Goal: Transaction & Acquisition: Purchase product/service

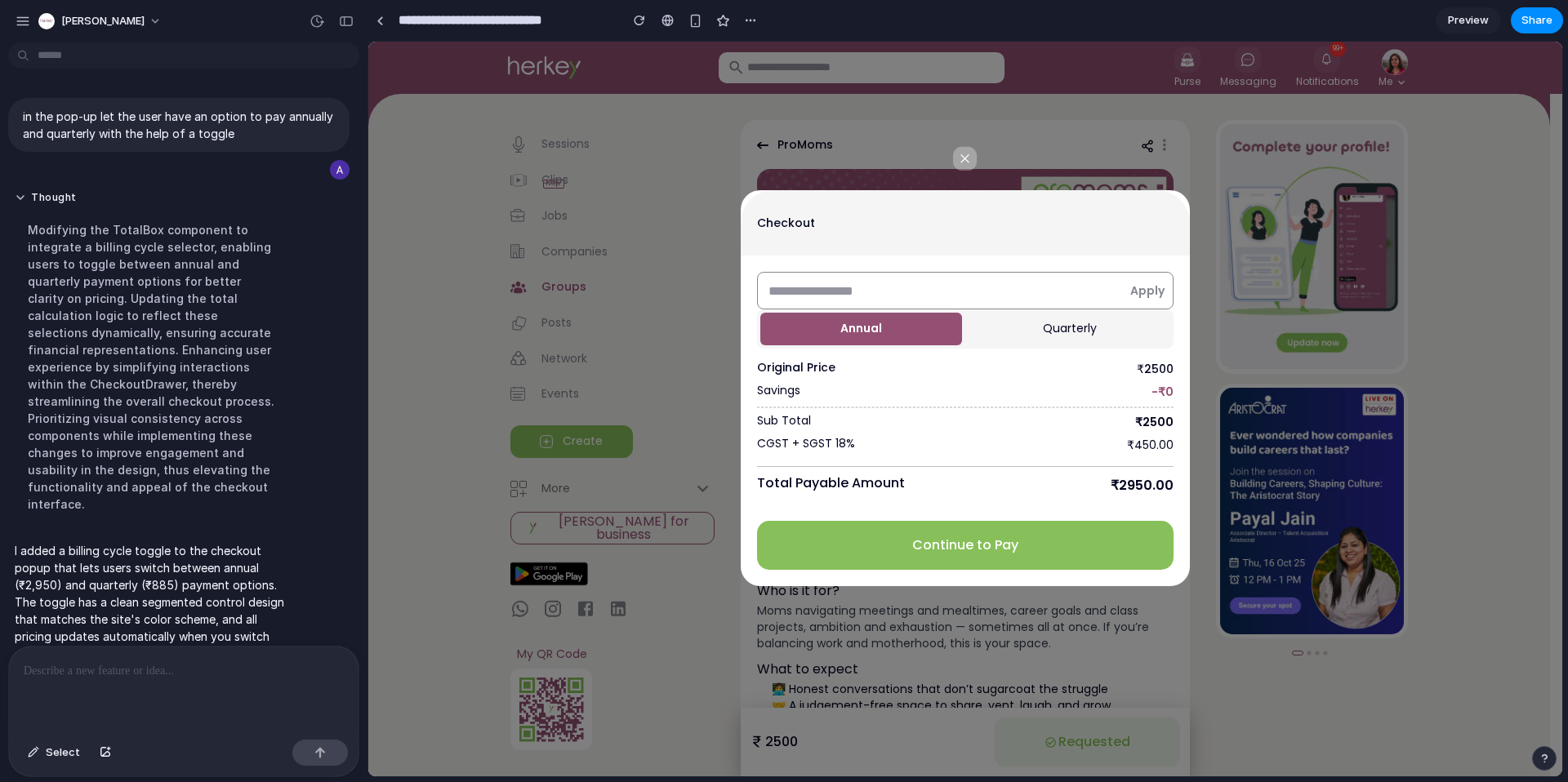
click at [1029, 339] on button "Quarterly" at bounding box center [1069, 329] width 201 height 32
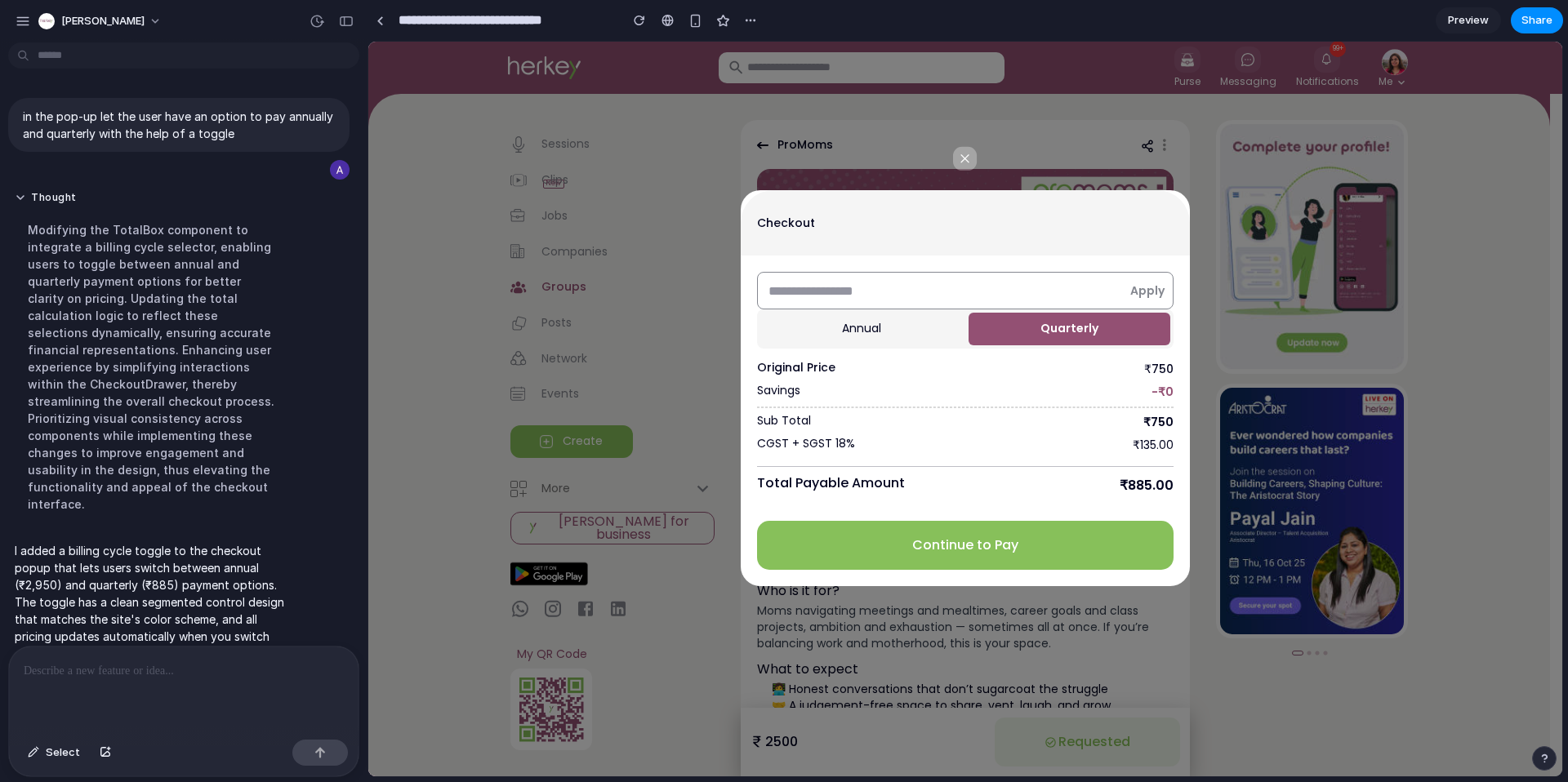
click at [858, 322] on button "Annual" at bounding box center [861, 329] width 201 height 32
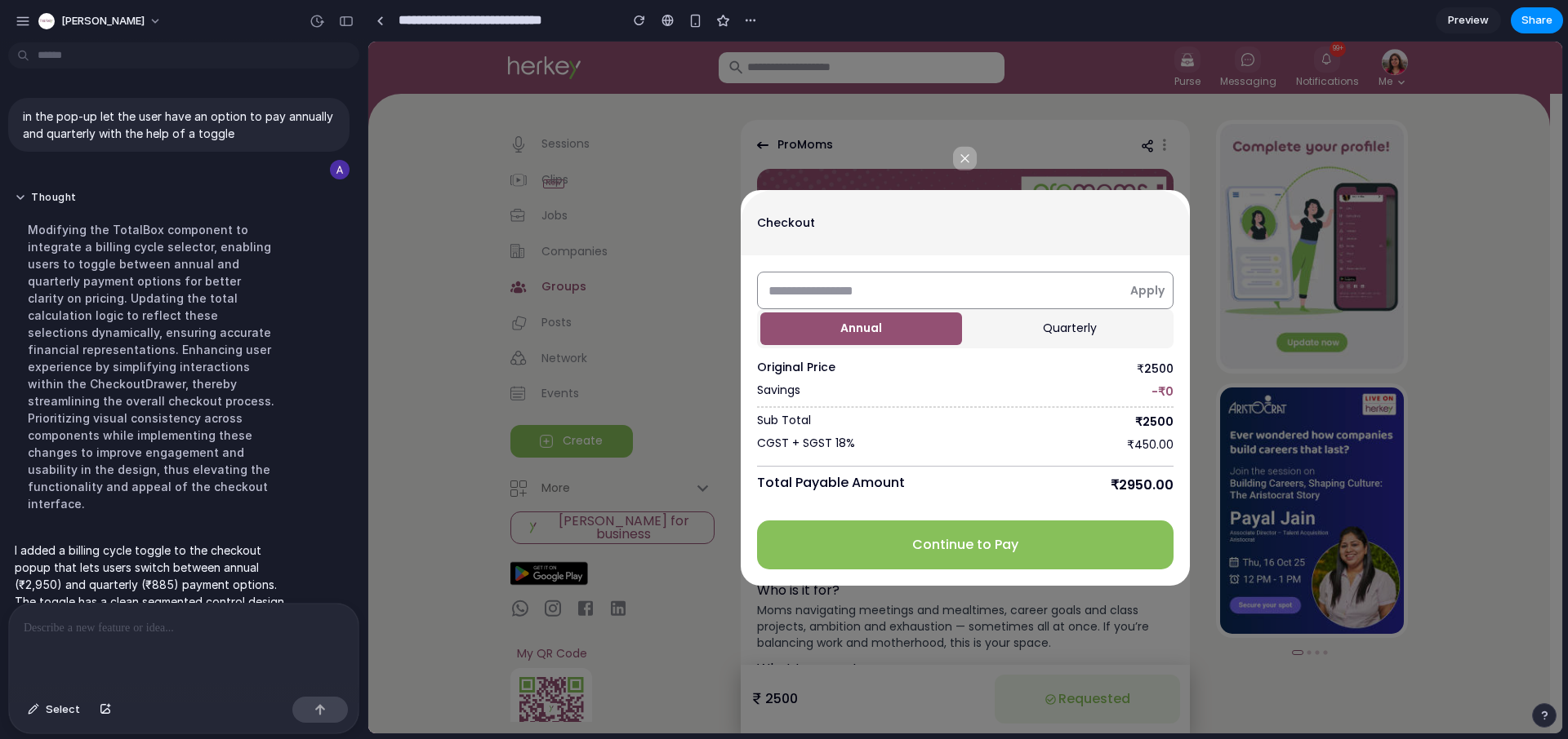
click at [1017, 333] on button "Quarterly" at bounding box center [1069, 328] width 201 height 32
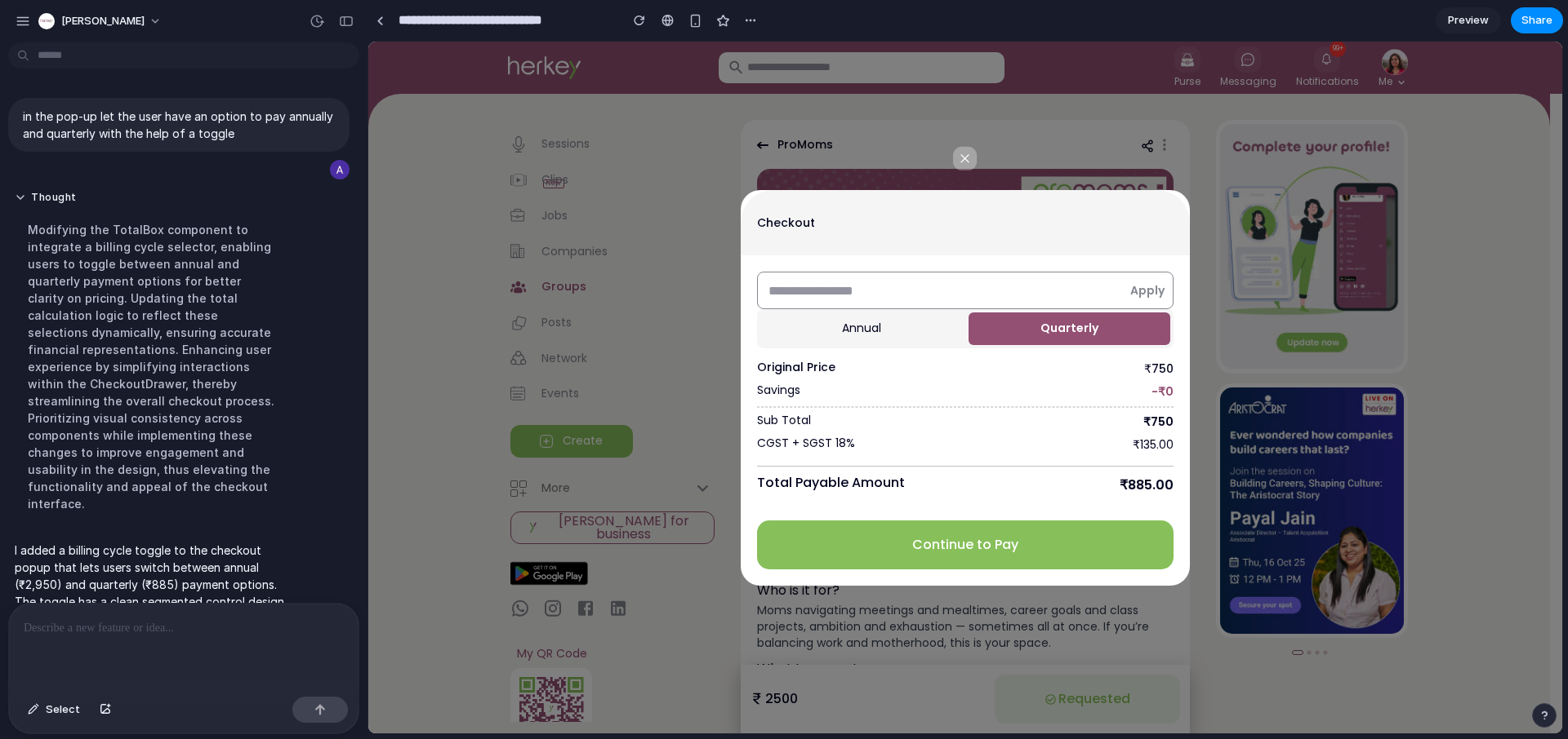
click at [835, 337] on button "Annual" at bounding box center [861, 328] width 201 height 32
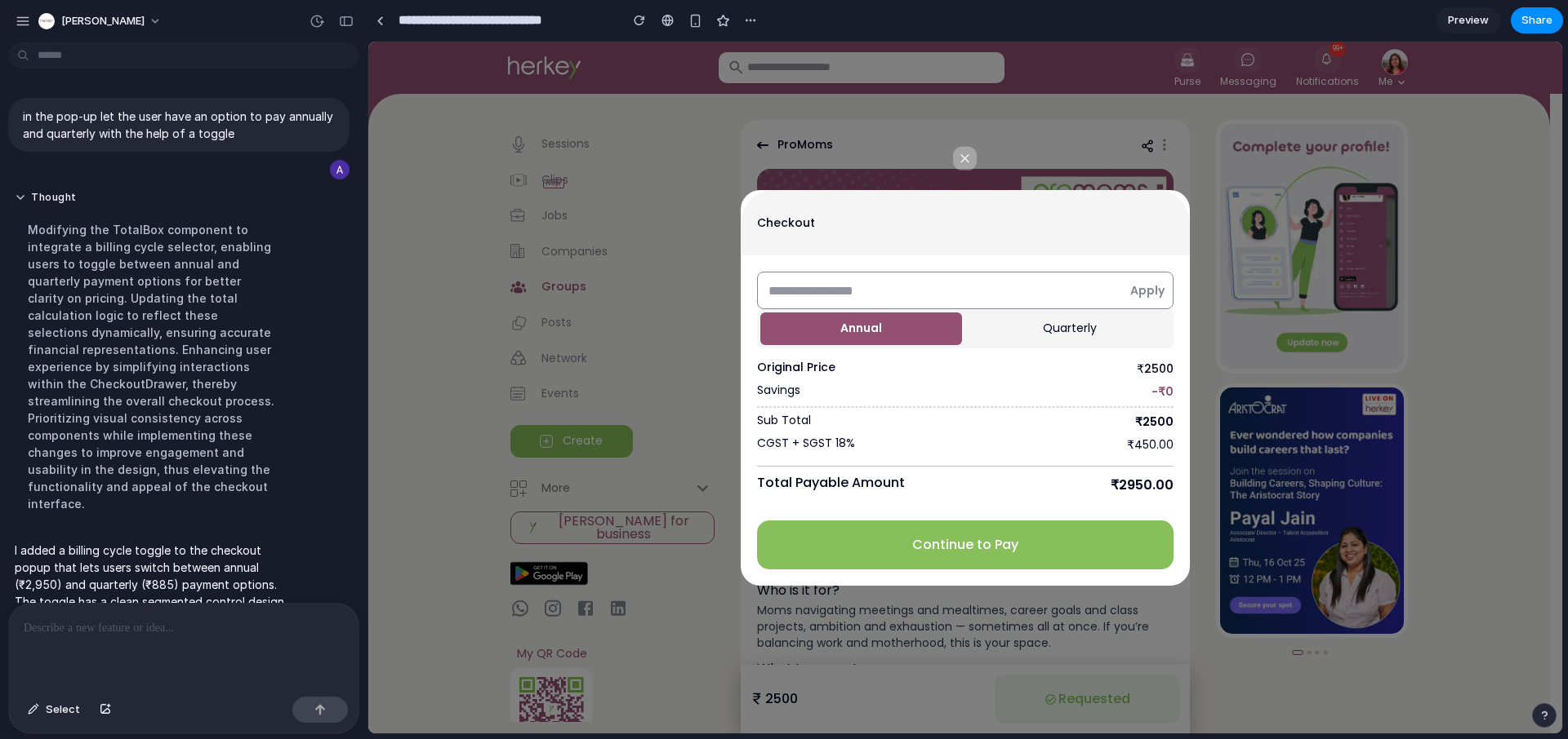
click at [1050, 334] on button "Quarterly" at bounding box center [1069, 328] width 201 height 32
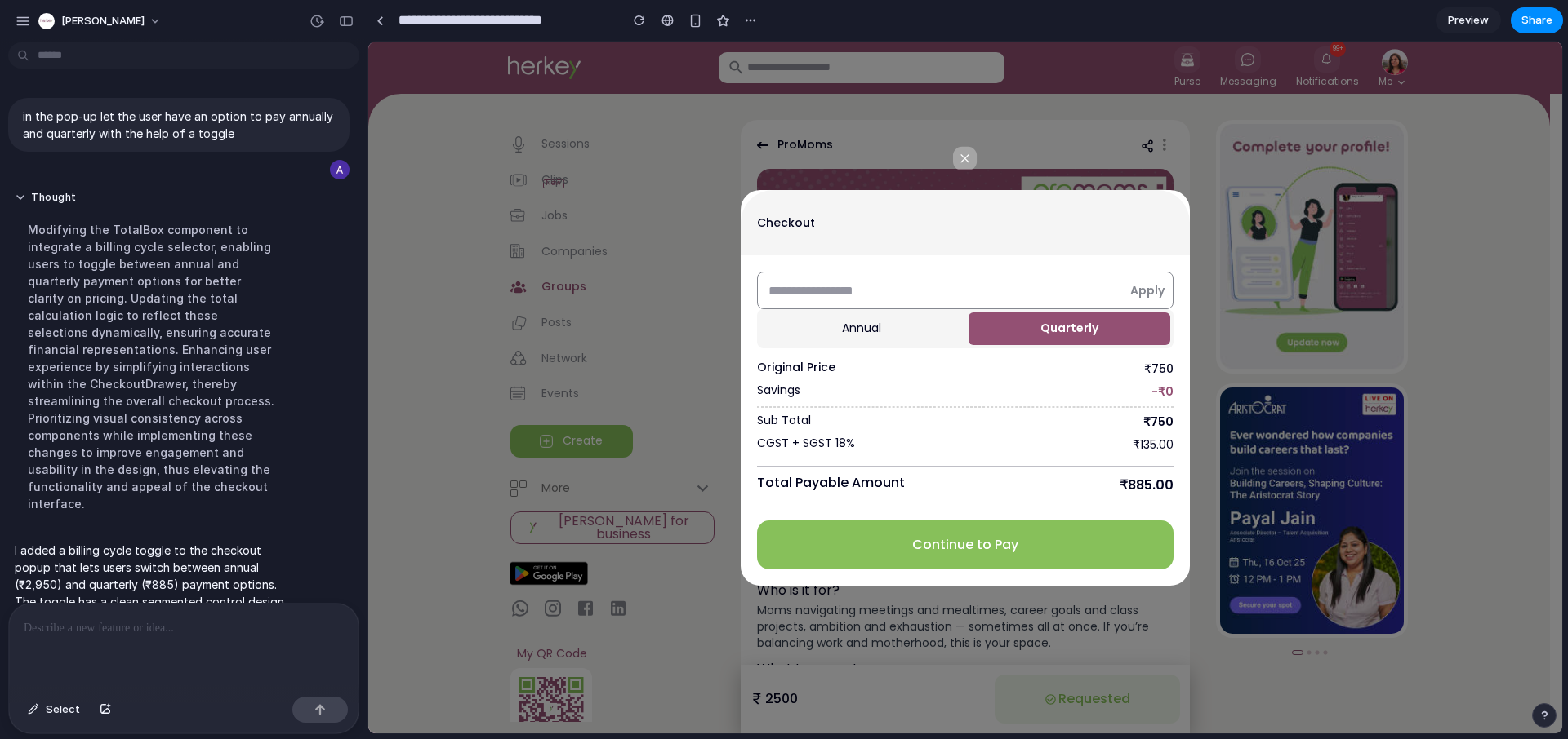
click at [934, 334] on button "Annual" at bounding box center [861, 328] width 201 height 32
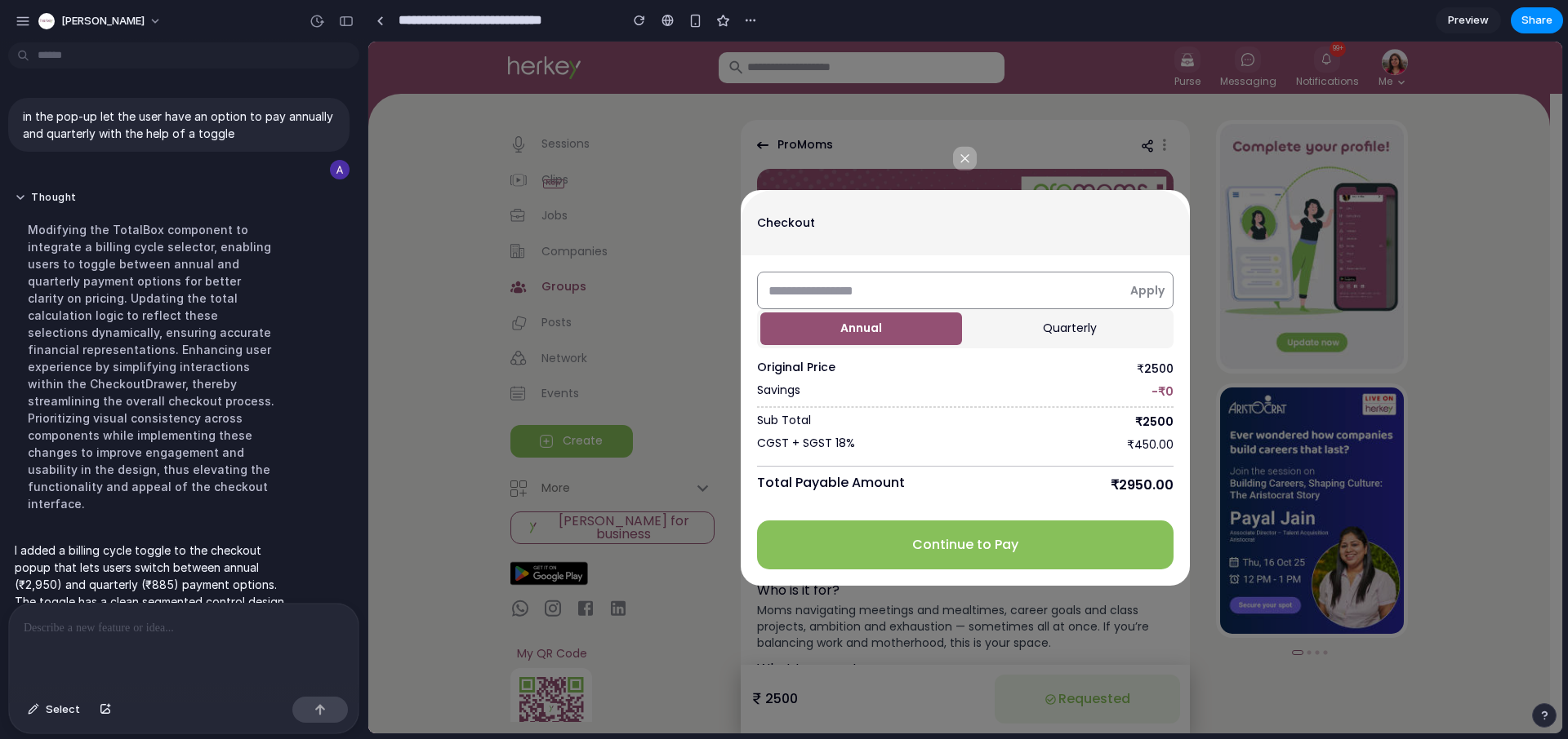
click at [1042, 335] on button "Quarterly" at bounding box center [1069, 328] width 201 height 32
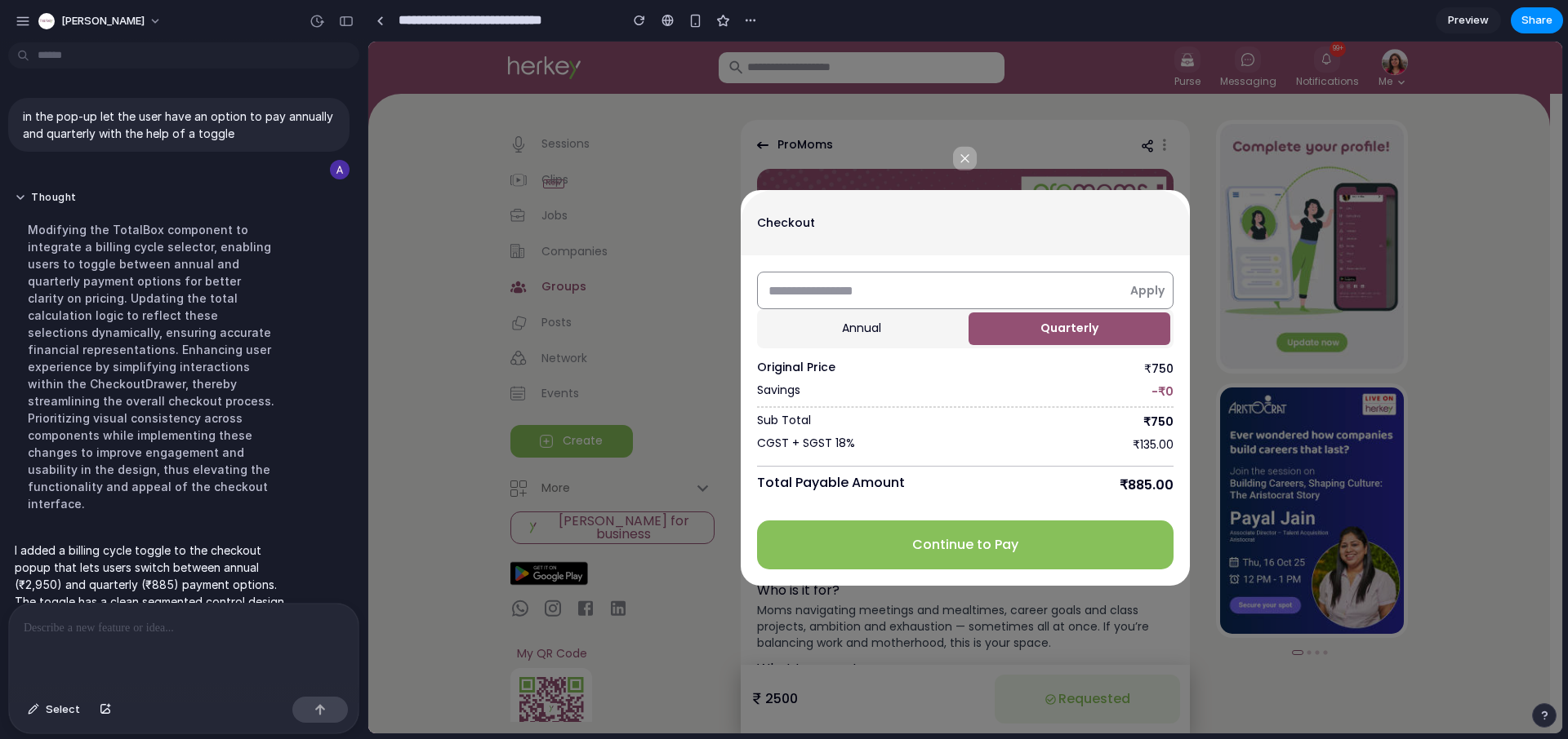
drag, startPoint x: 886, startPoint y: 334, endPoint x: 920, endPoint y: 328, distance: 34.5
click at [886, 333] on button "Annual" at bounding box center [861, 328] width 201 height 32
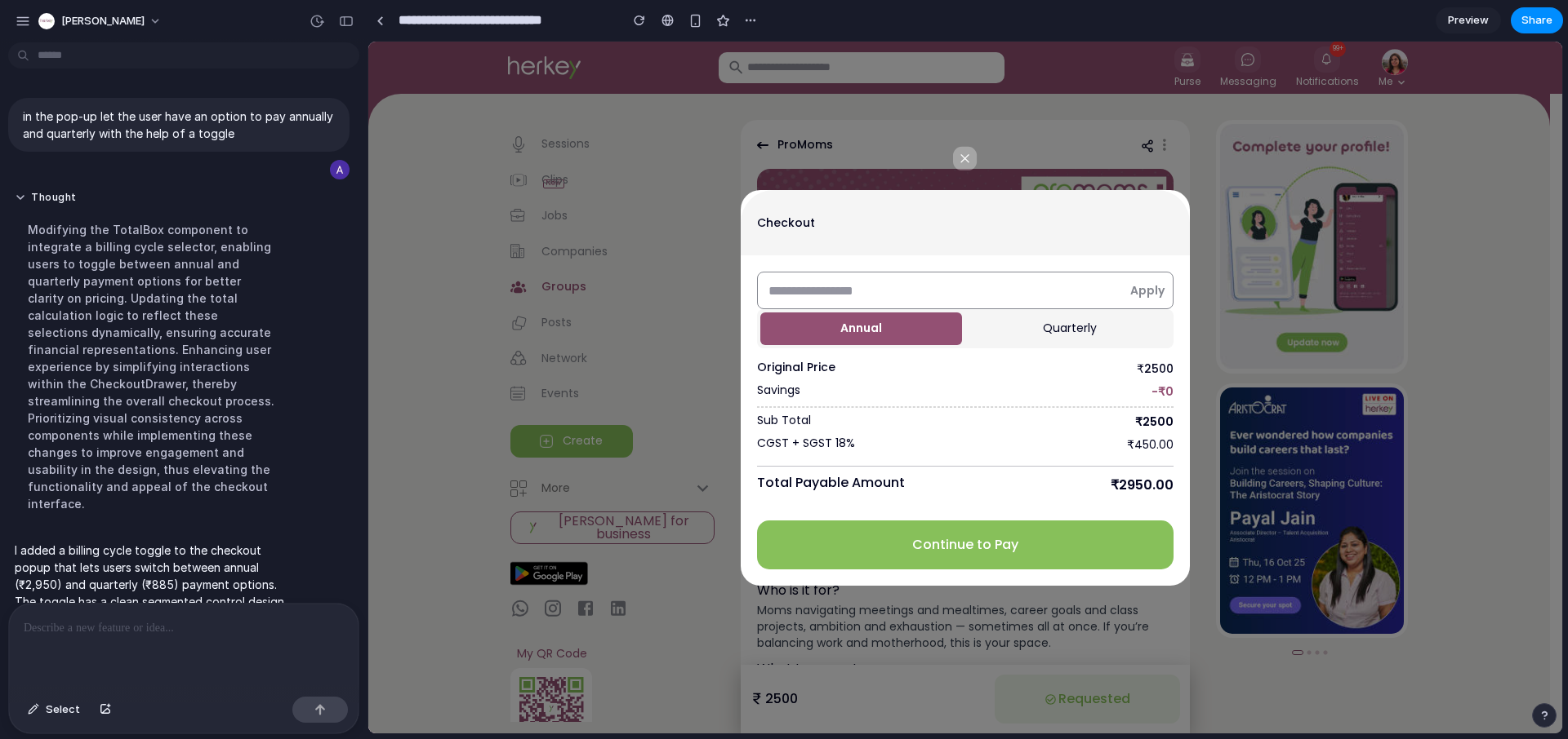
click at [1046, 334] on button "Quarterly" at bounding box center [1069, 328] width 201 height 32
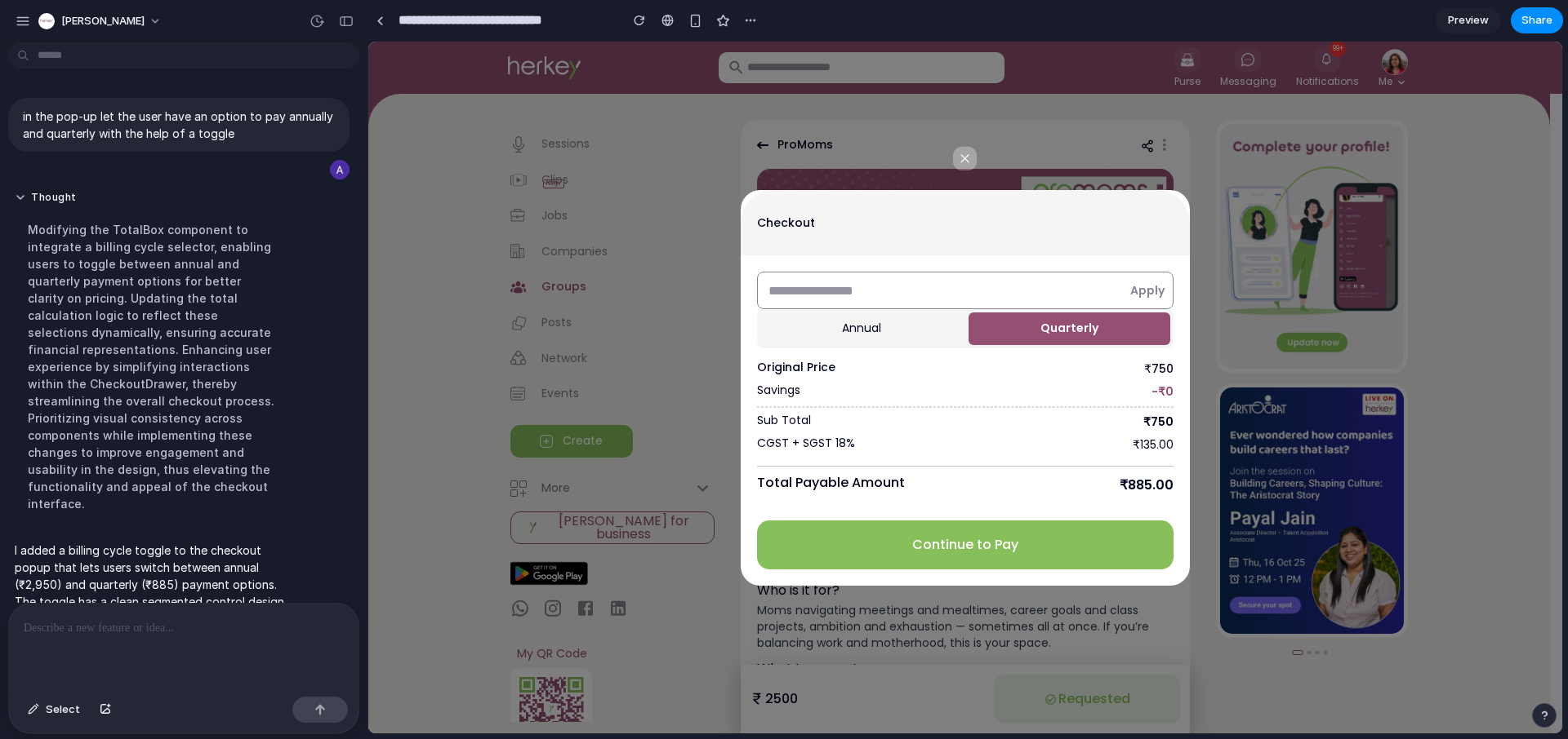
click at [913, 339] on button "Annual" at bounding box center [861, 328] width 201 height 32
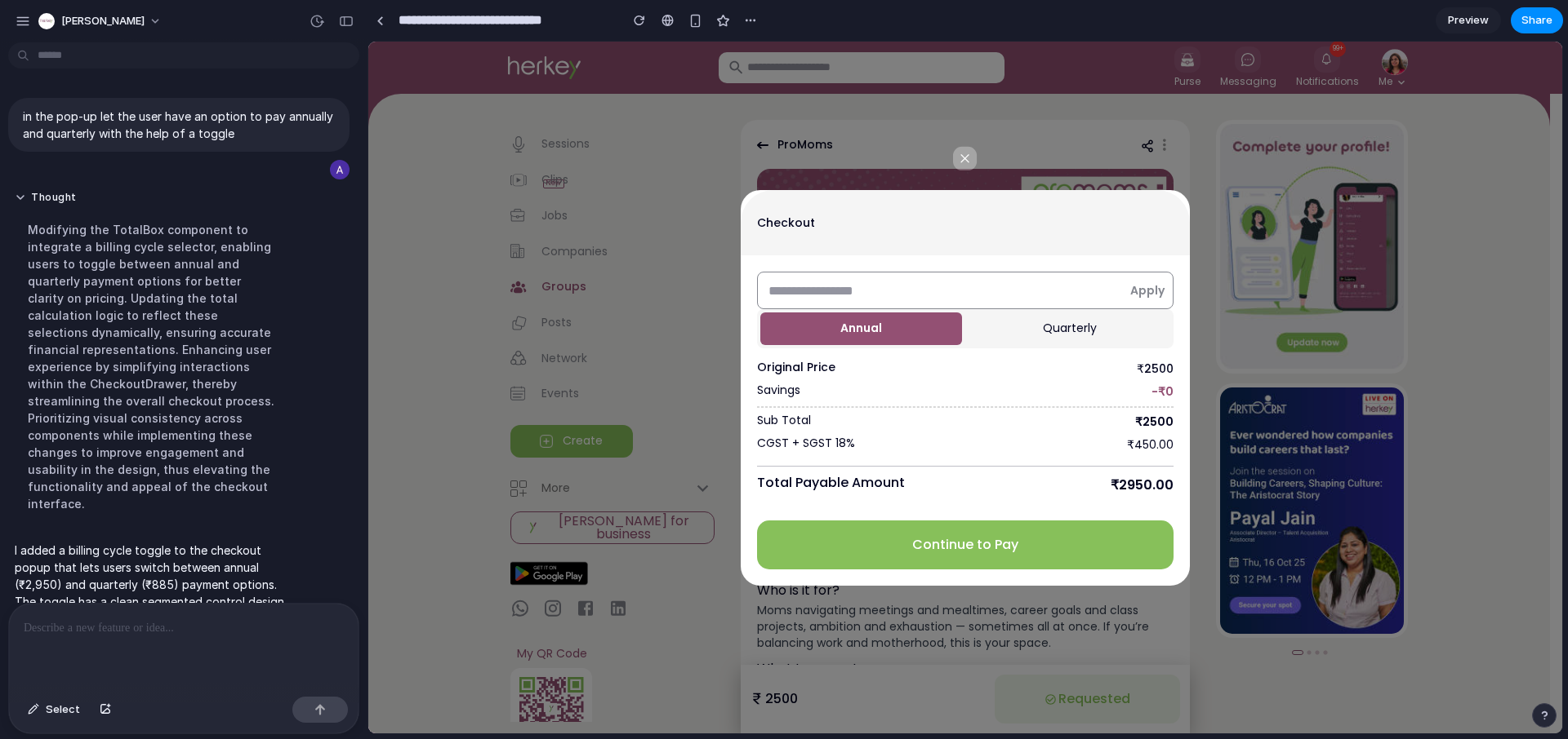
click at [1053, 334] on button "Quarterly" at bounding box center [1069, 328] width 201 height 32
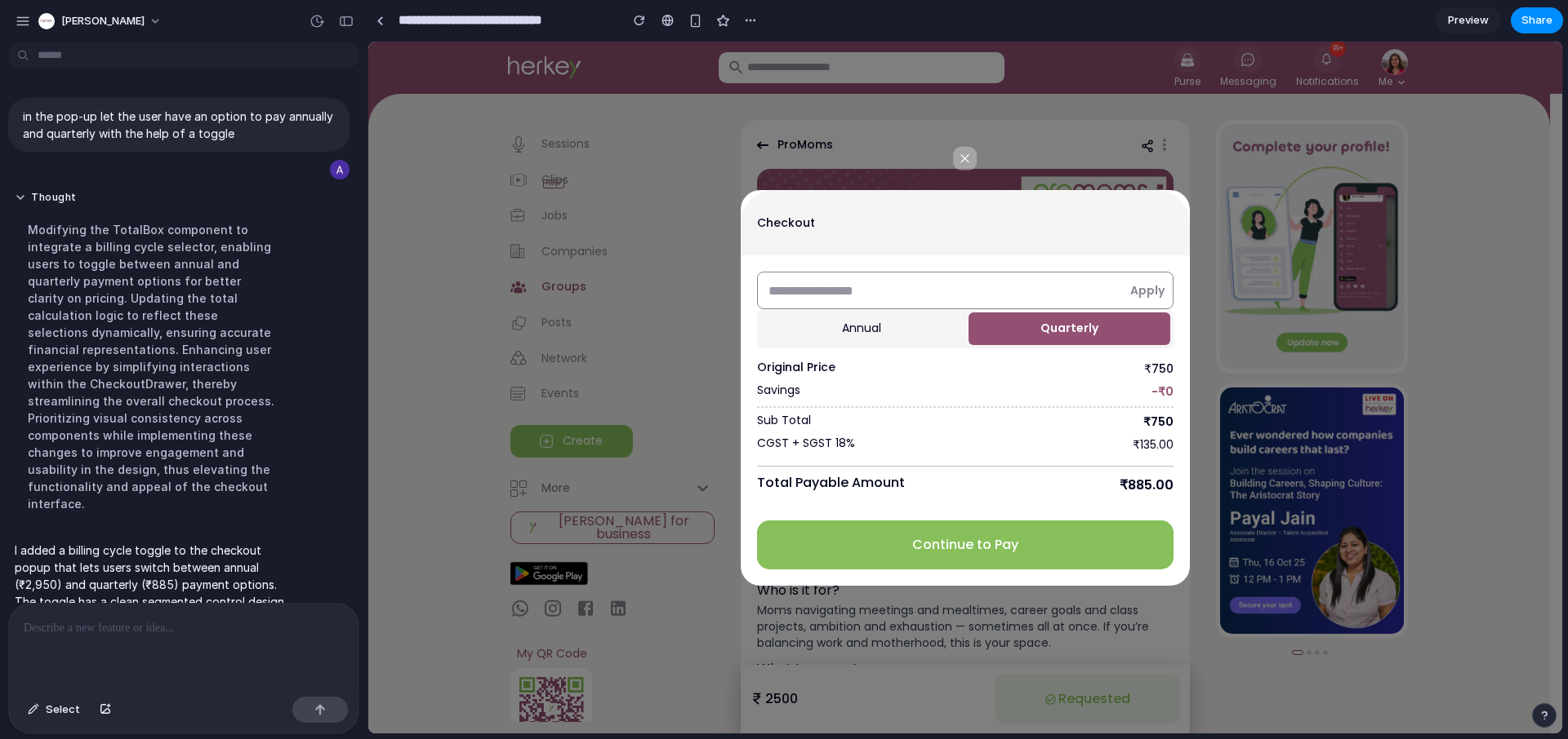
click at [873, 335] on button "Annual" at bounding box center [861, 328] width 201 height 32
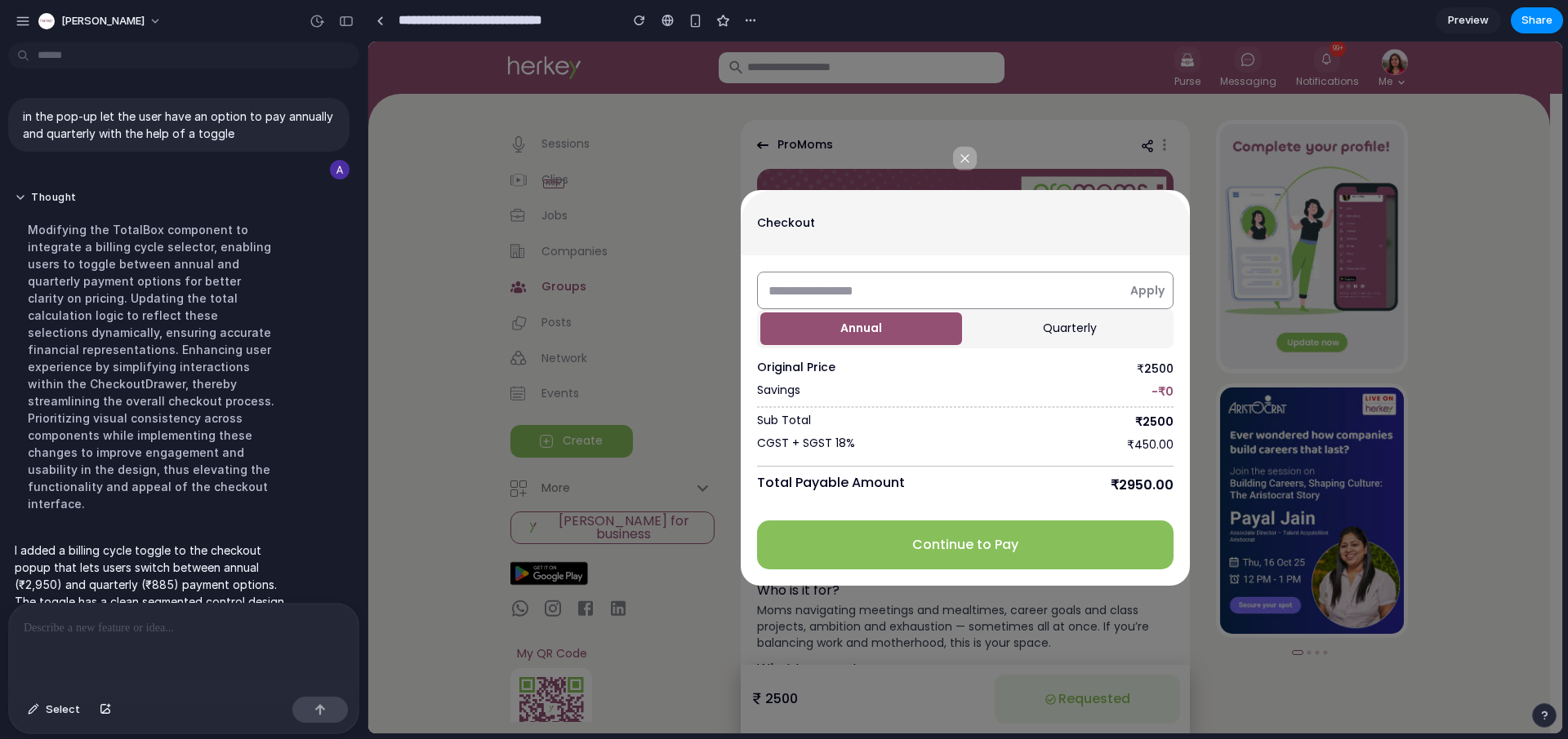
click at [992, 323] on button "Quarterly" at bounding box center [1069, 328] width 201 height 32
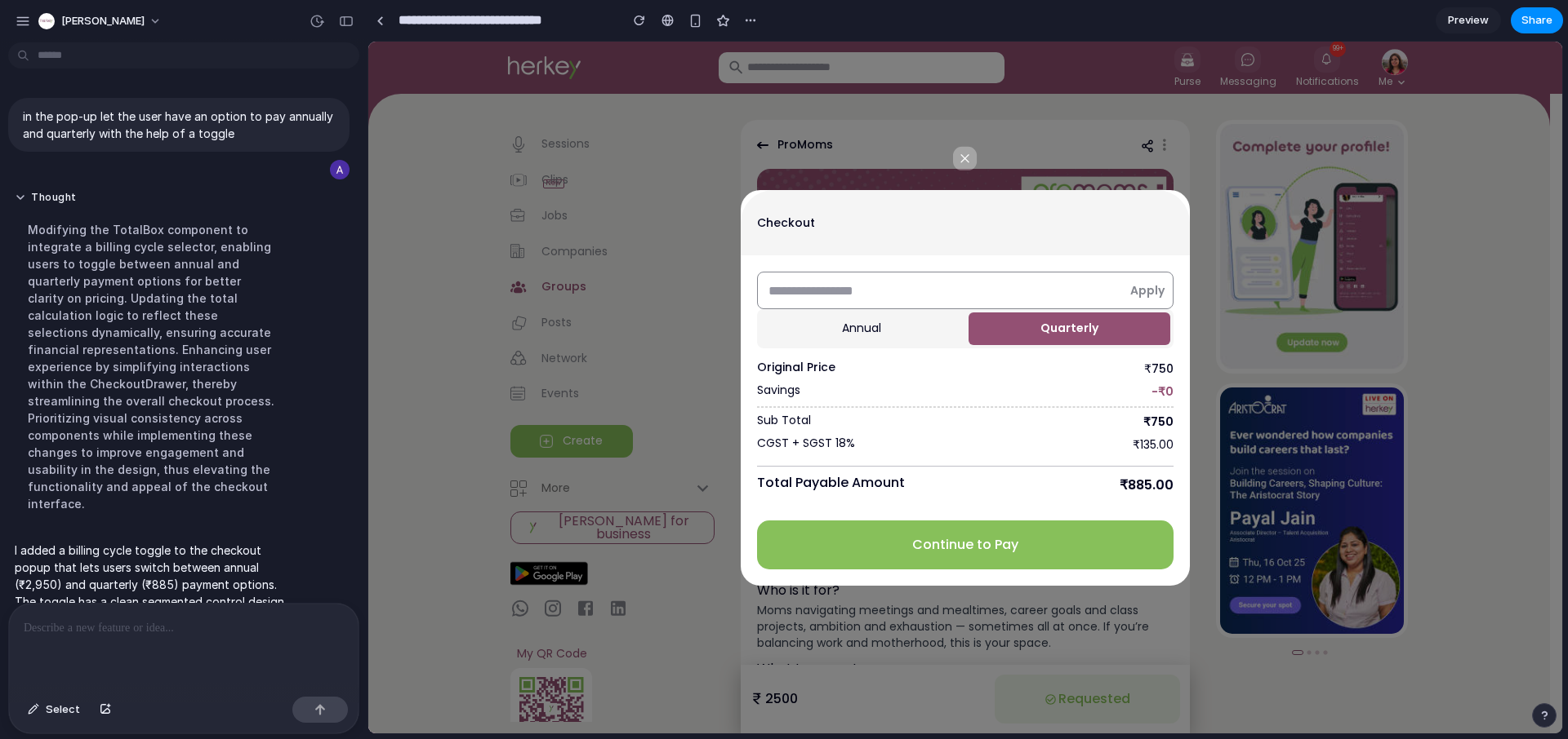
click at [912, 328] on button "Annual" at bounding box center [861, 328] width 201 height 32
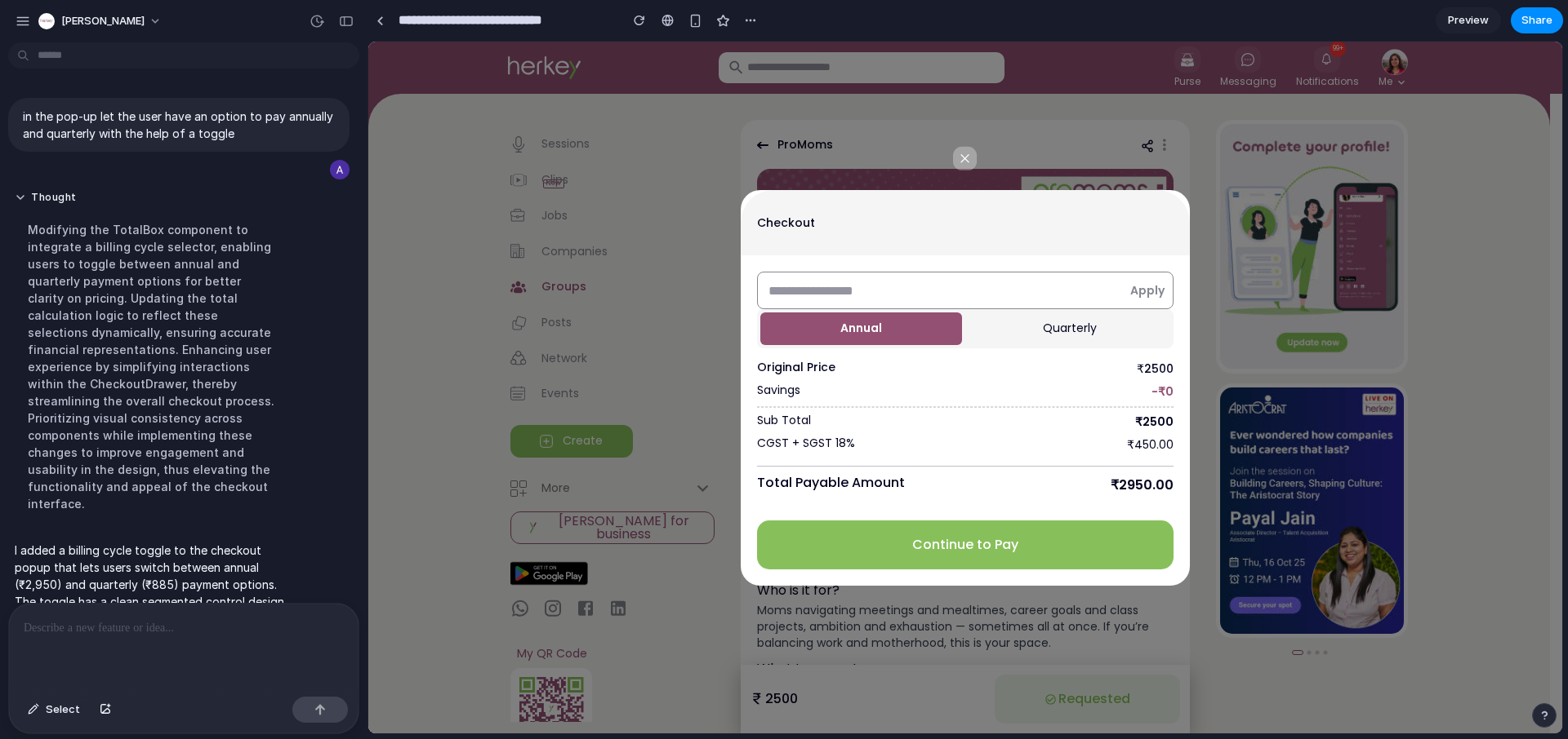
click at [1053, 328] on button "Quarterly" at bounding box center [1069, 328] width 201 height 32
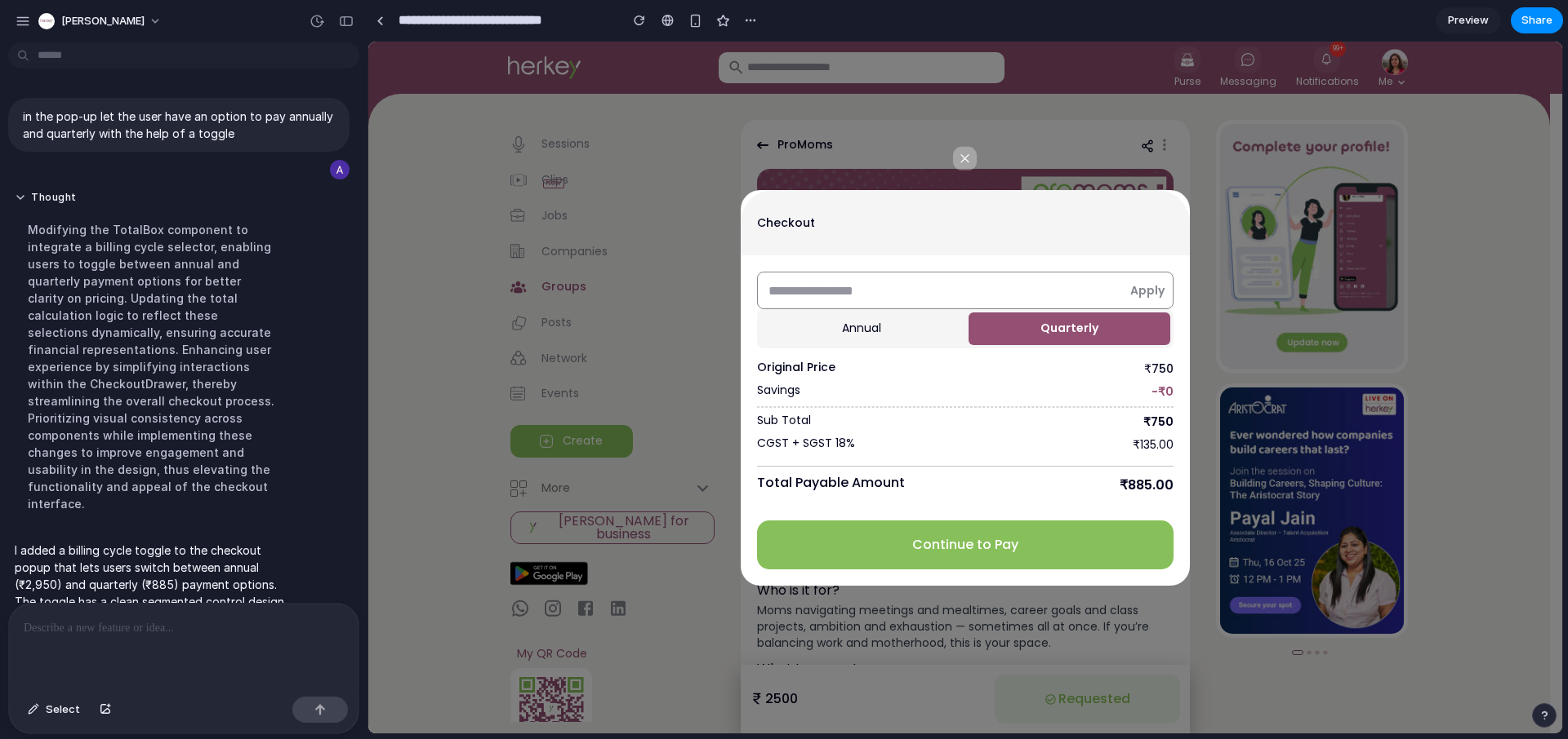
click at [918, 340] on button "Annual" at bounding box center [861, 328] width 201 height 32
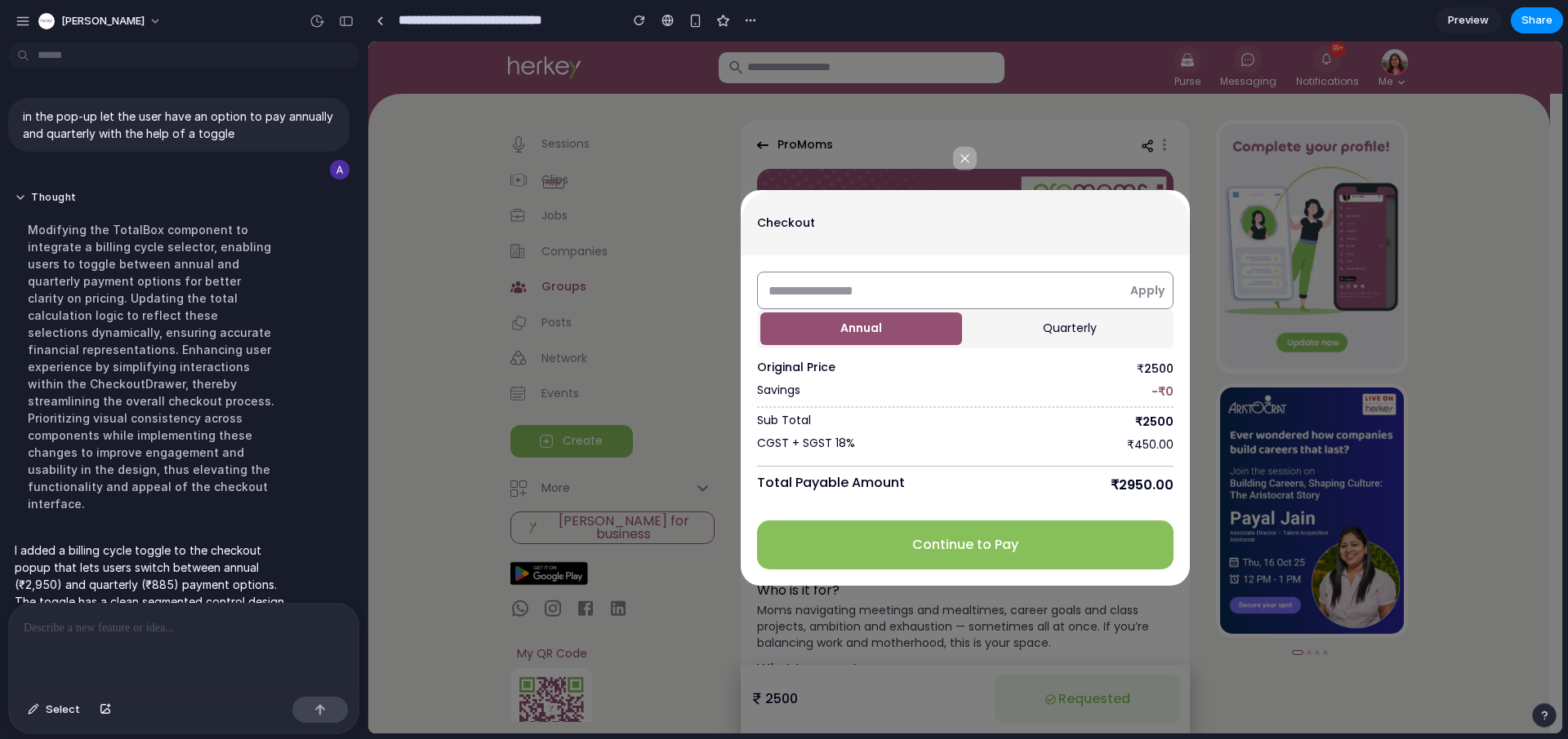
click at [1044, 334] on button "Quarterly" at bounding box center [1069, 328] width 201 height 32
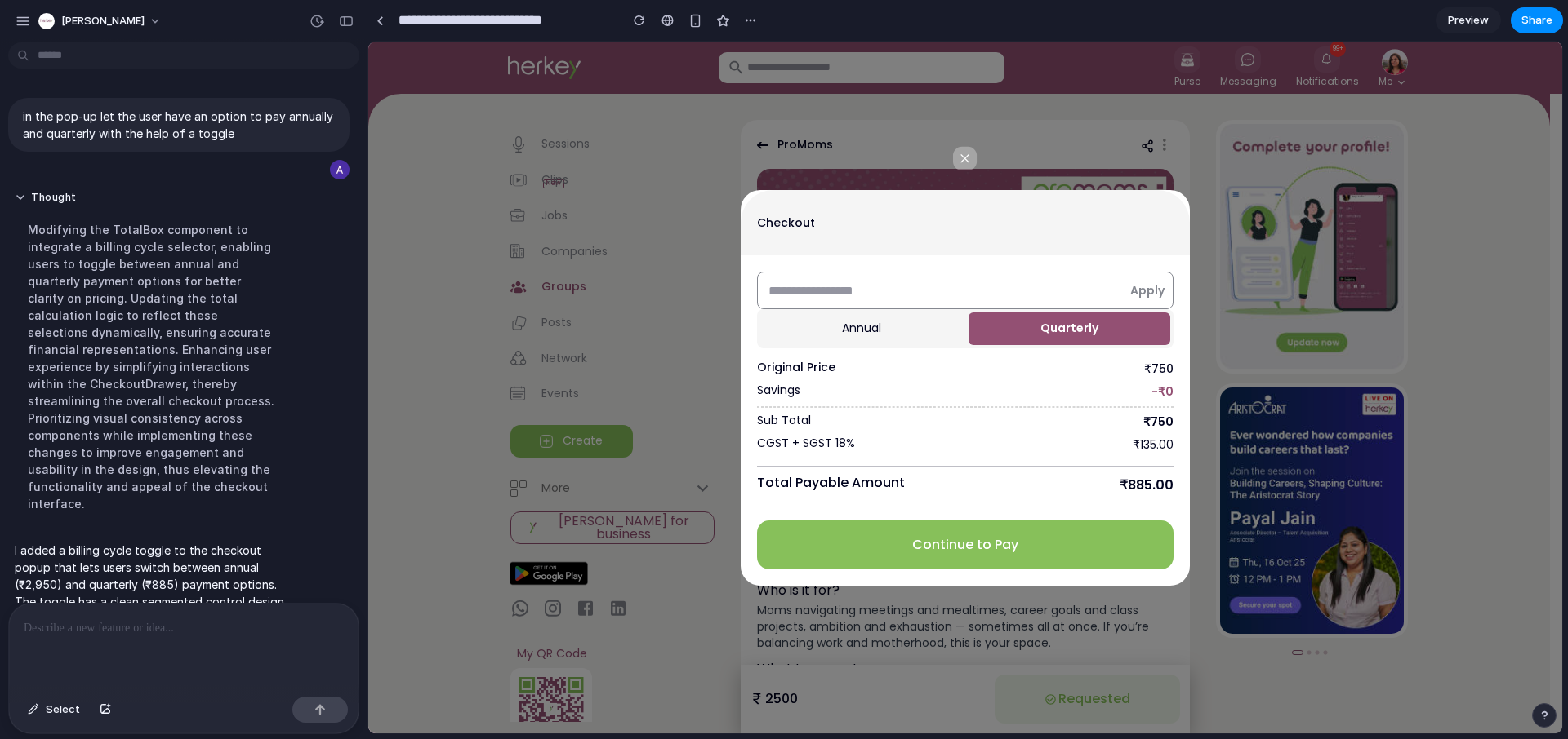
click at [908, 319] on button "Annual" at bounding box center [861, 328] width 201 height 32
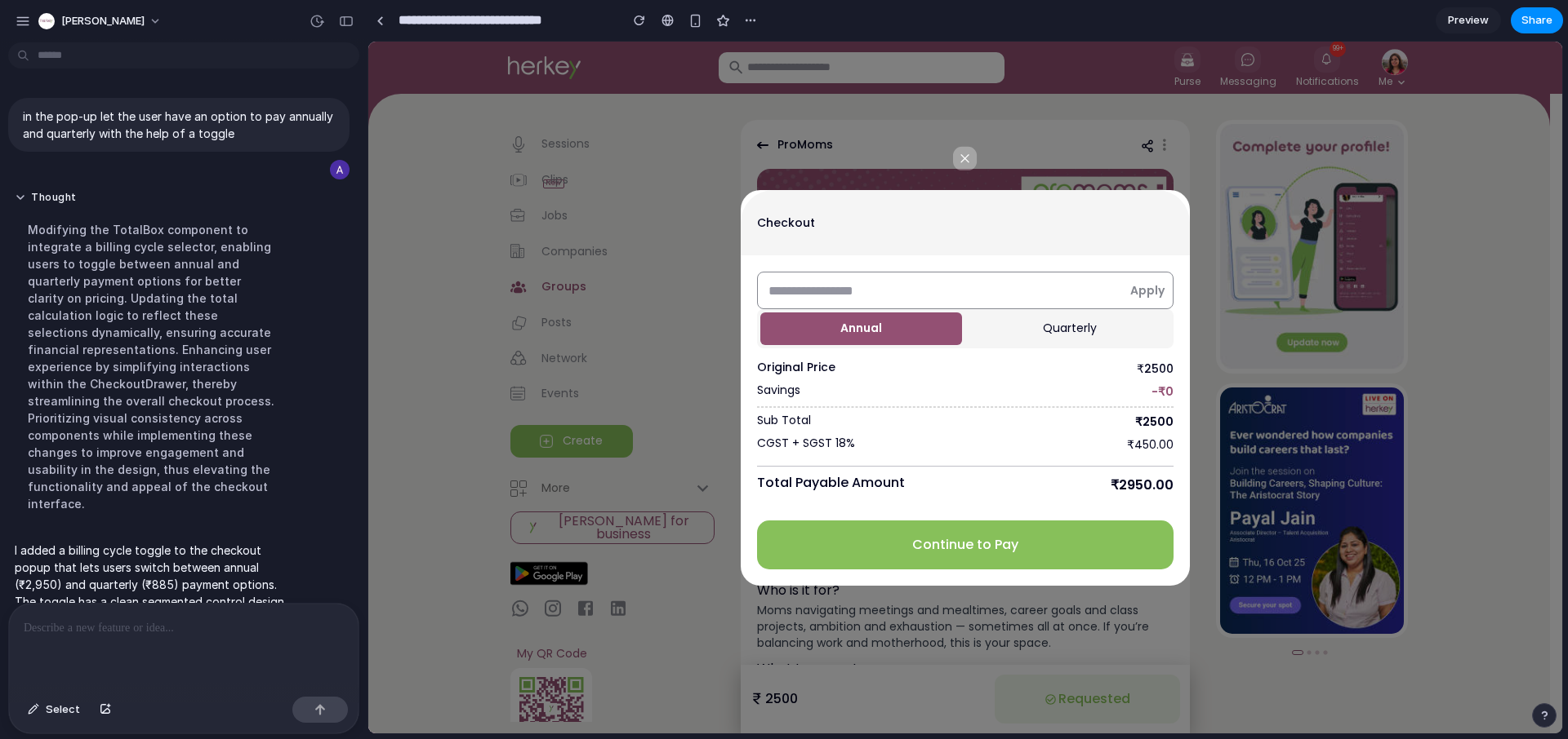
click at [1080, 339] on button "Quarterly" at bounding box center [1069, 328] width 201 height 32
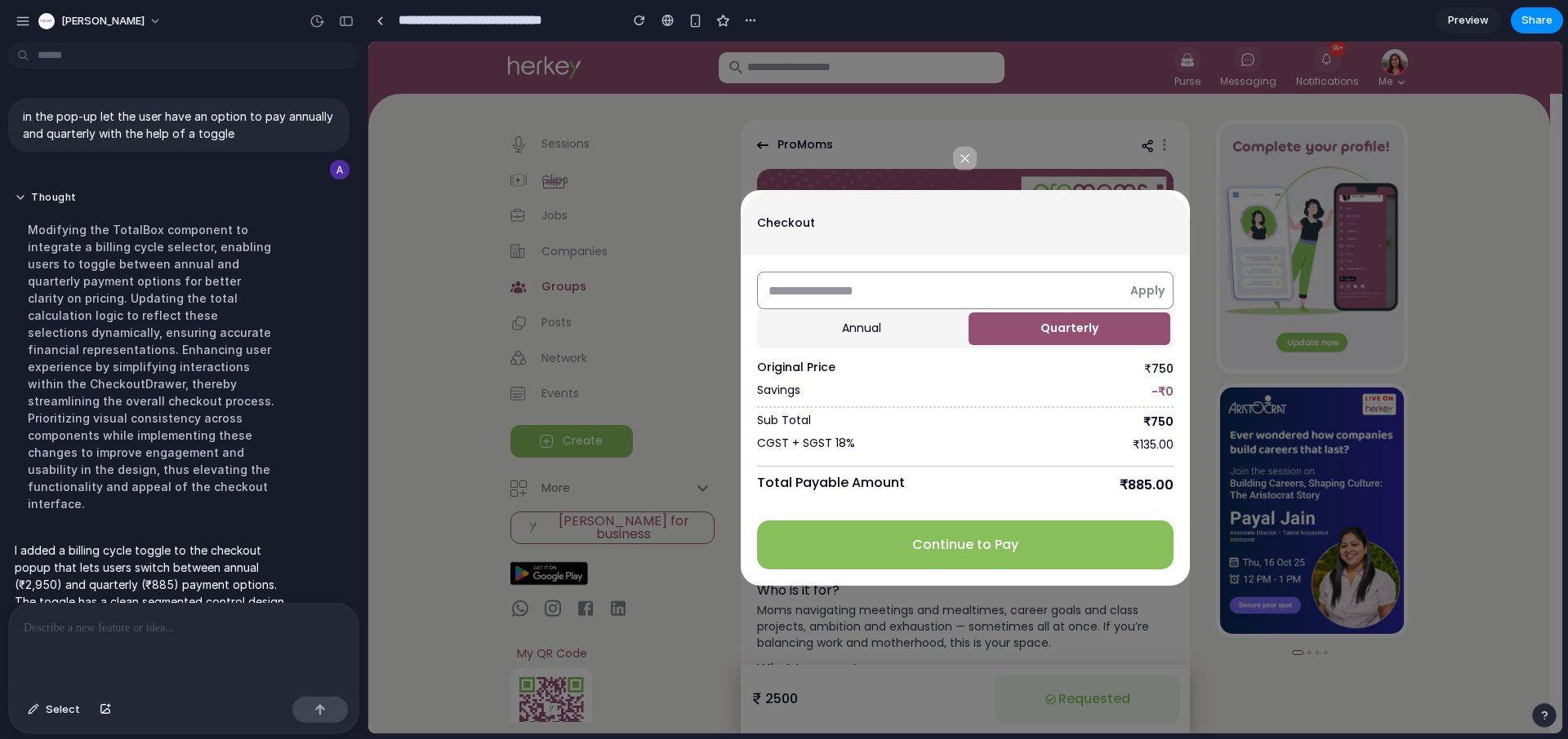
click at [912, 326] on button "Annual" at bounding box center [861, 328] width 201 height 32
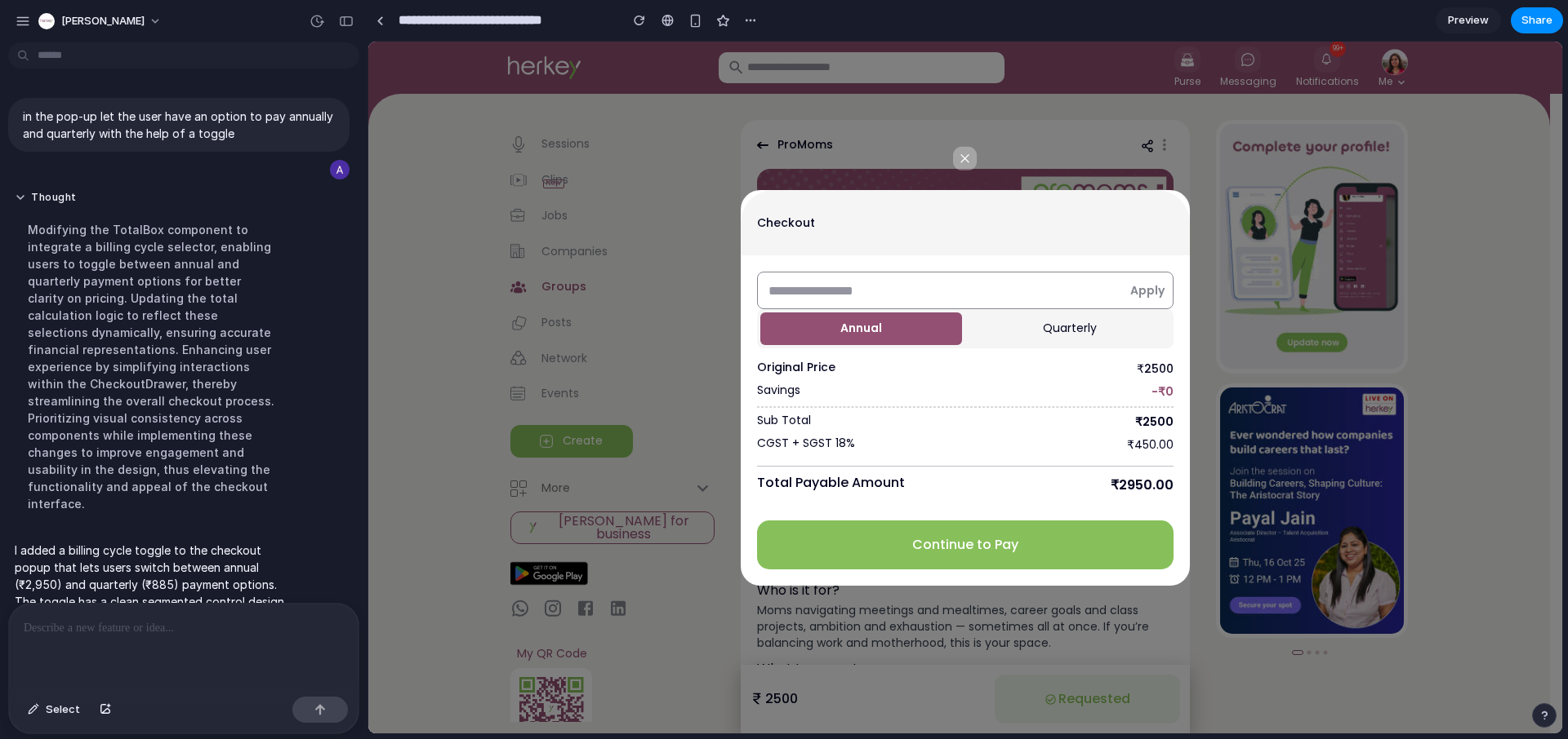
click at [1098, 333] on button "Quarterly" at bounding box center [1069, 328] width 201 height 32
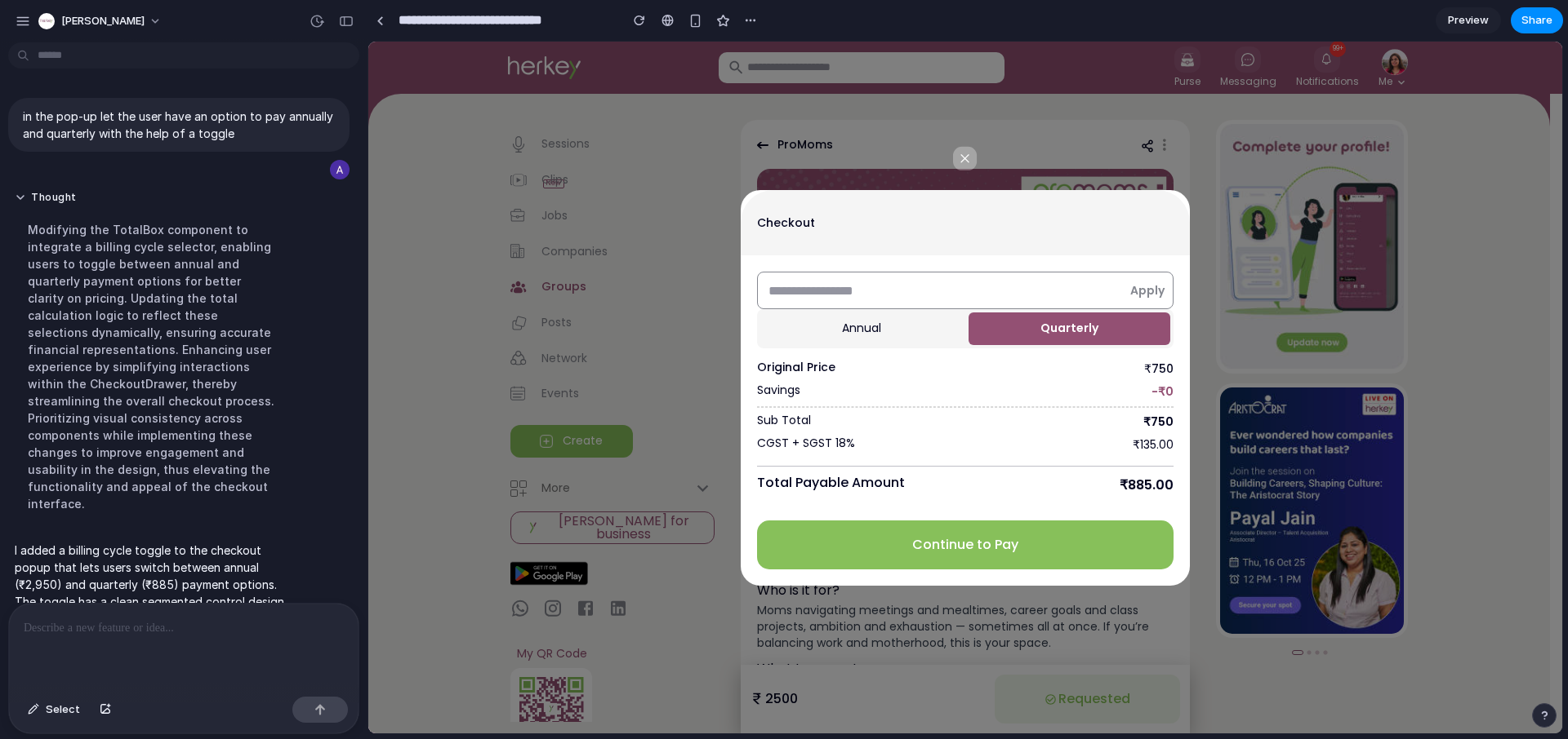
click at [905, 327] on button "Annual" at bounding box center [861, 328] width 201 height 32
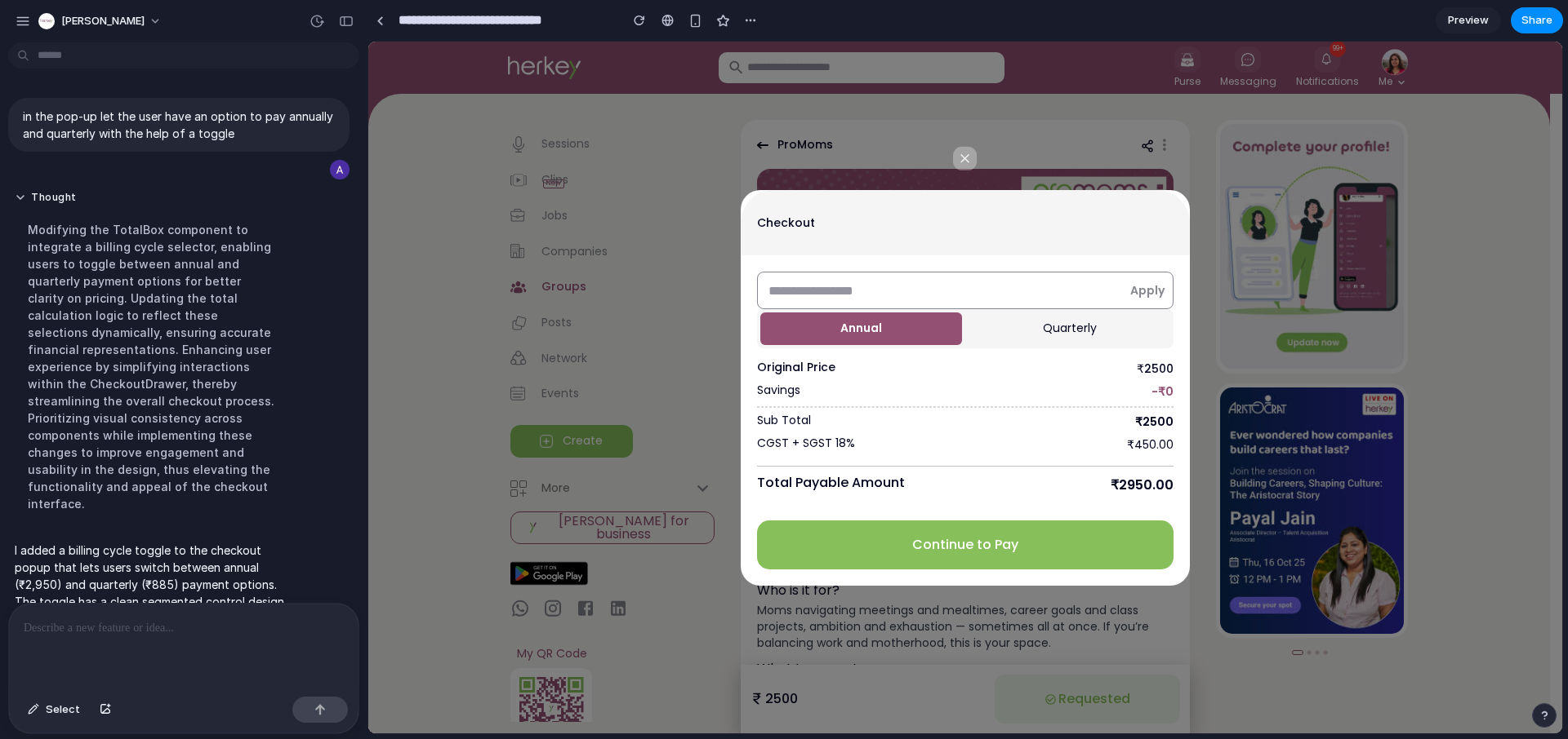
click at [1087, 338] on button "Quarterly" at bounding box center [1069, 328] width 201 height 32
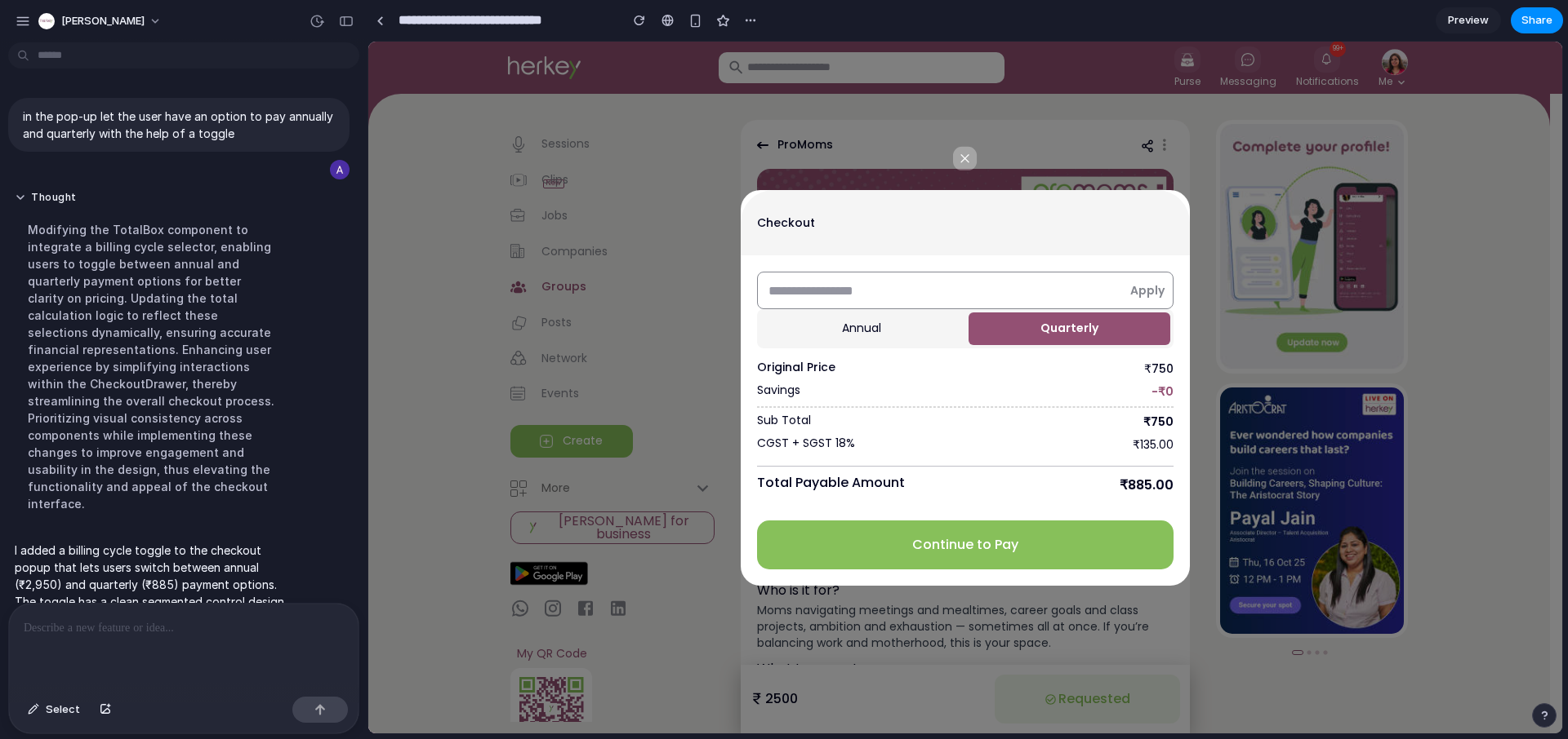
click at [900, 329] on button "Annual" at bounding box center [861, 328] width 201 height 32
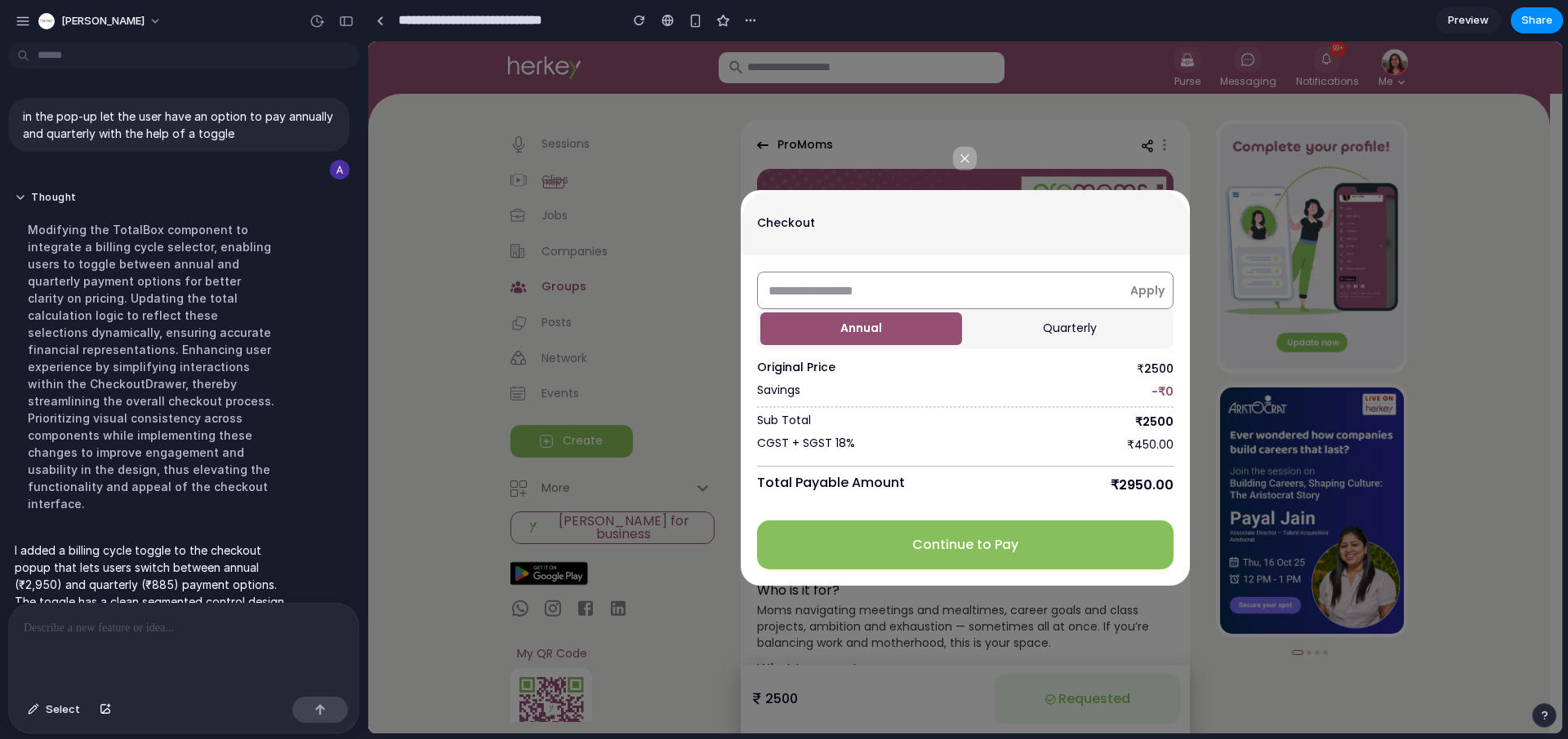
click at [1016, 331] on button "Quarterly" at bounding box center [1069, 328] width 201 height 32
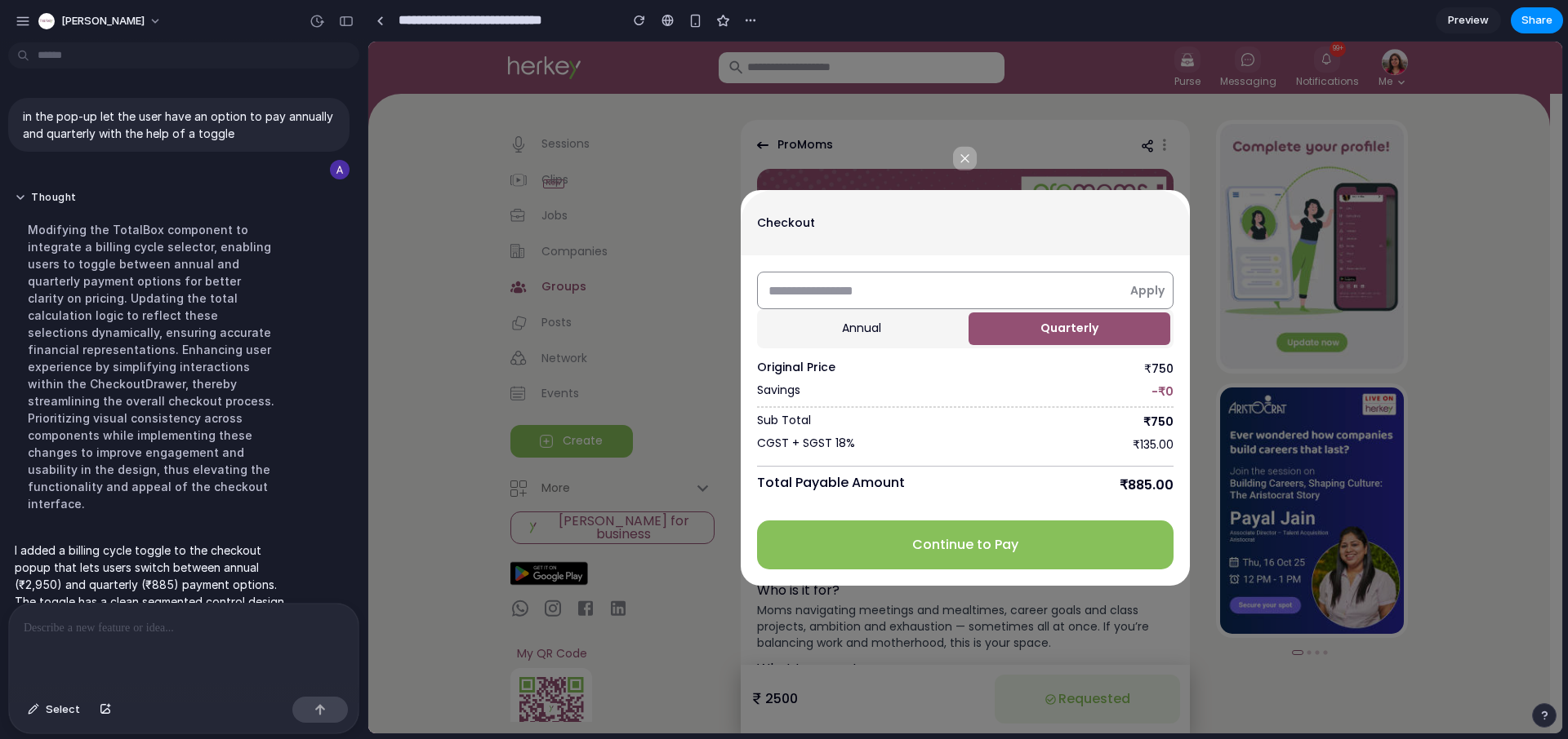
click at [898, 322] on button "Annual" at bounding box center [861, 328] width 201 height 32
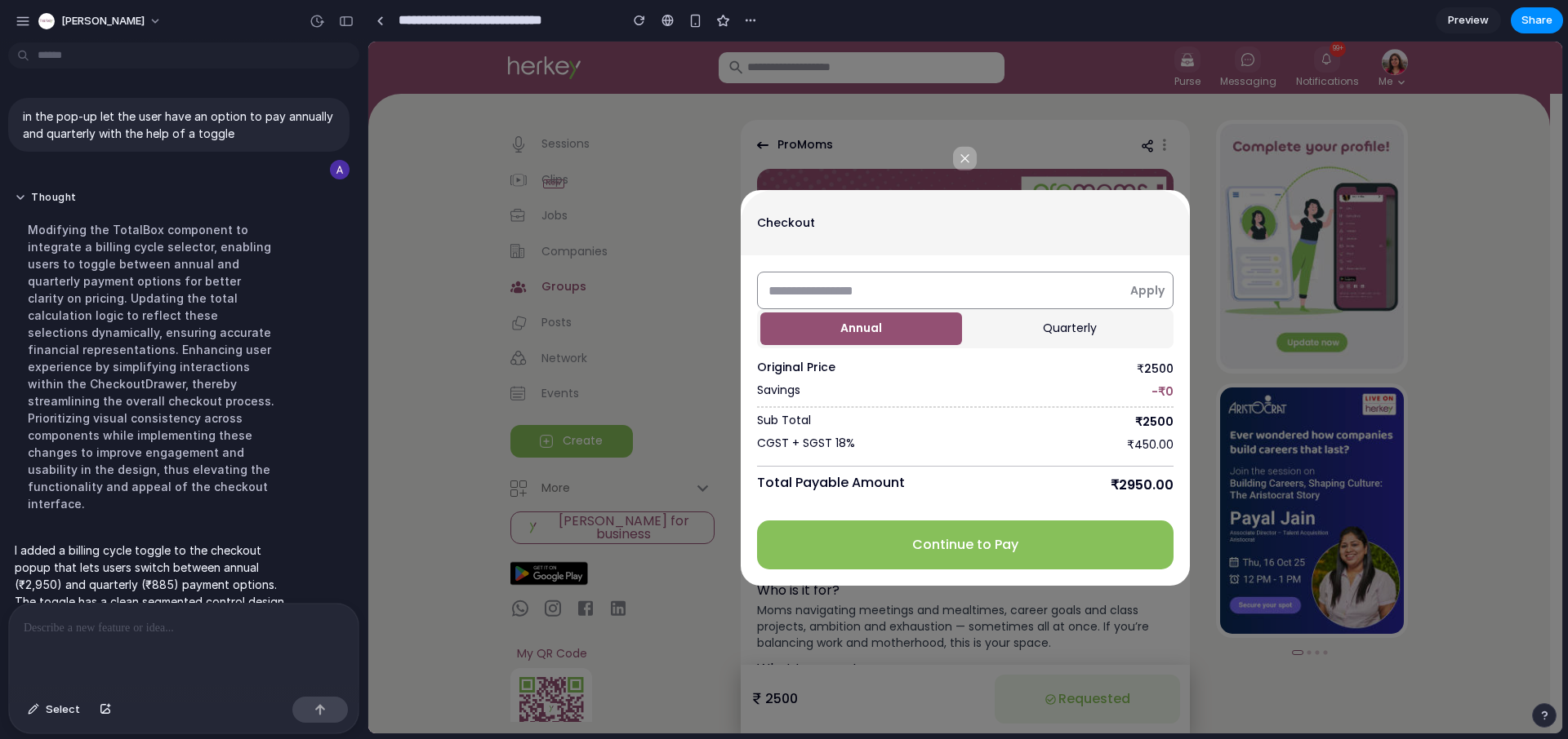
click at [984, 329] on button "Quarterly" at bounding box center [1069, 328] width 201 height 32
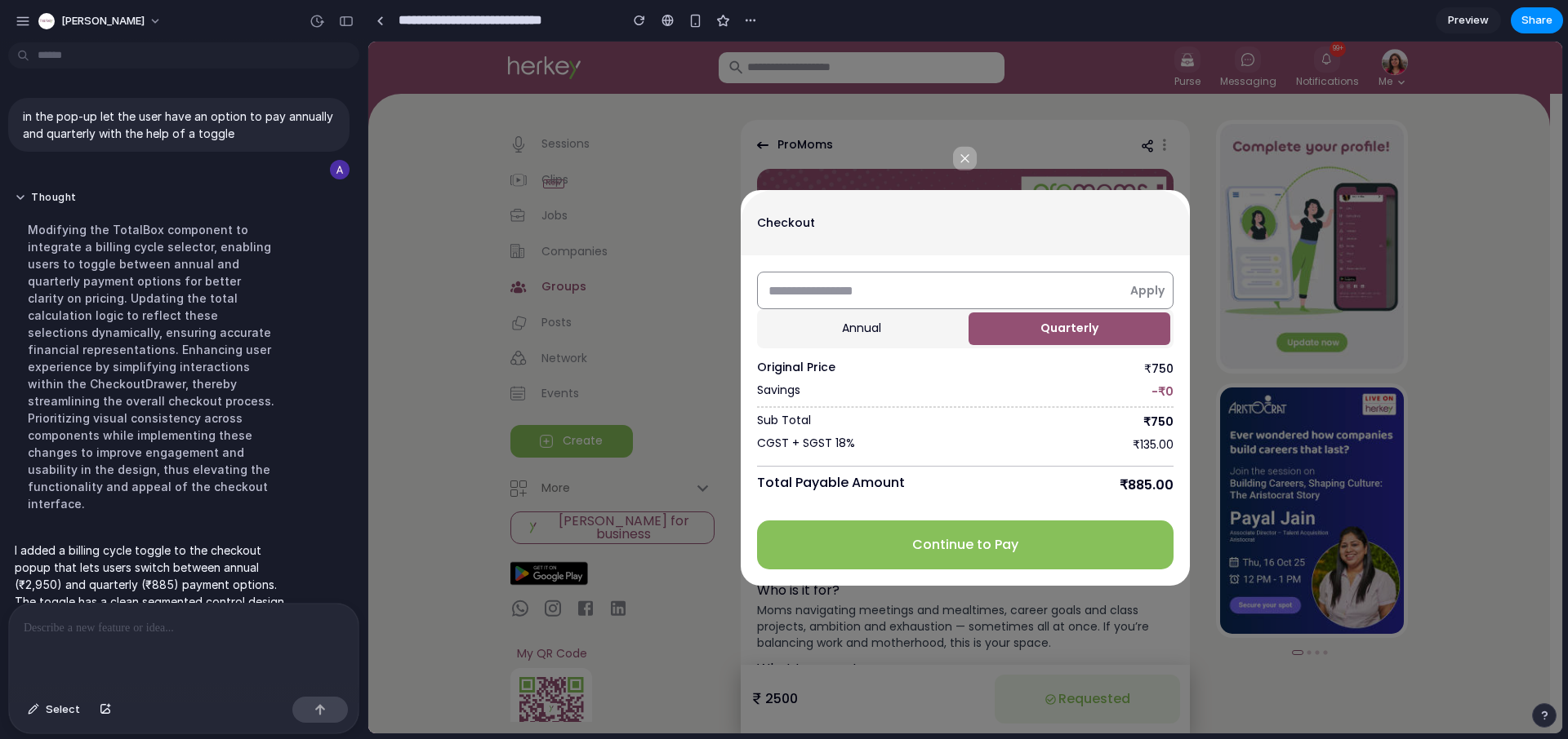
click at [120, 621] on p at bounding box center [183, 628] width 320 height 20
click at [334, 707] on button "button" at bounding box center [319, 709] width 56 height 26
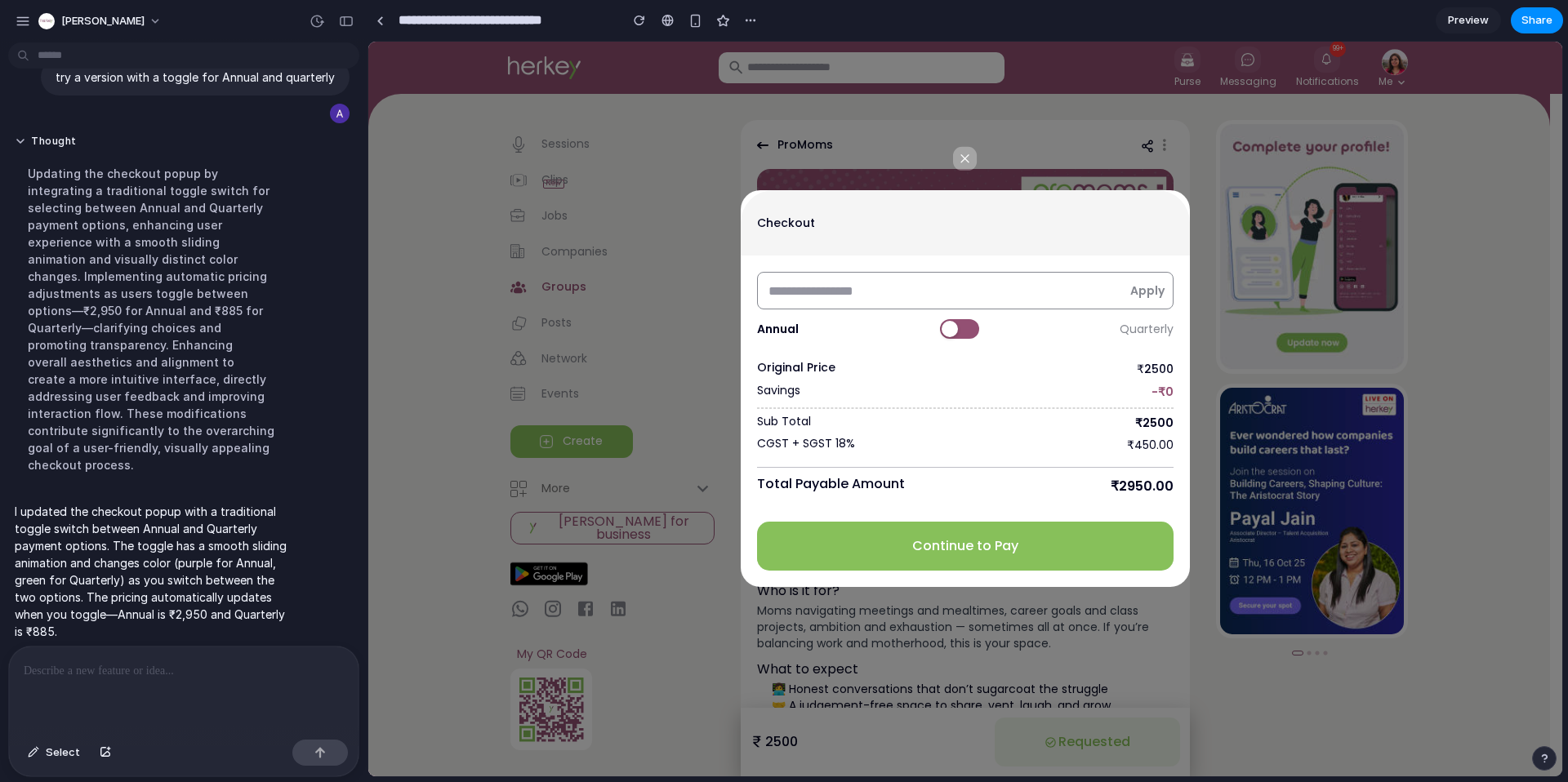
click at [961, 334] on button at bounding box center [959, 329] width 39 height 20
click at [961, 334] on button at bounding box center [956, 329] width 39 height 20
click at [961, 334] on button at bounding box center [959, 329] width 39 height 20
click at [957, 334] on button at bounding box center [956, 329] width 39 height 20
click at [948, 322] on div at bounding box center [950, 329] width 17 height 17
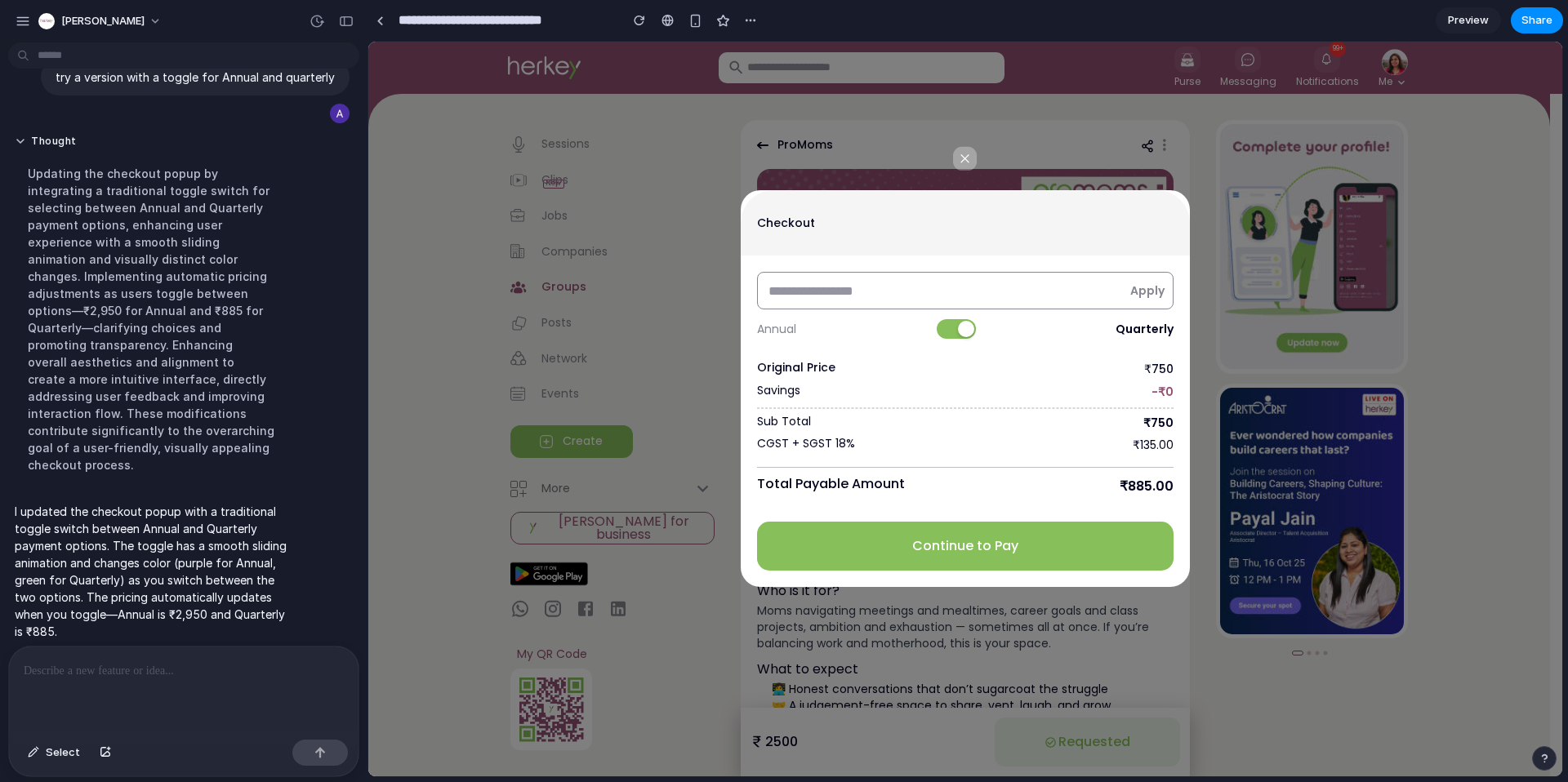
click at [948, 322] on button at bounding box center [956, 329] width 39 height 20
click at [948, 322] on div at bounding box center [950, 329] width 17 height 17
click at [948, 322] on button at bounding box center [956, 329] width 39 height 20
click at [948, 322] on div at bounding box center [950, 329] width 17 height 17
click at [948, 322] on button at bounding box center [956, 329] width 39 height 20
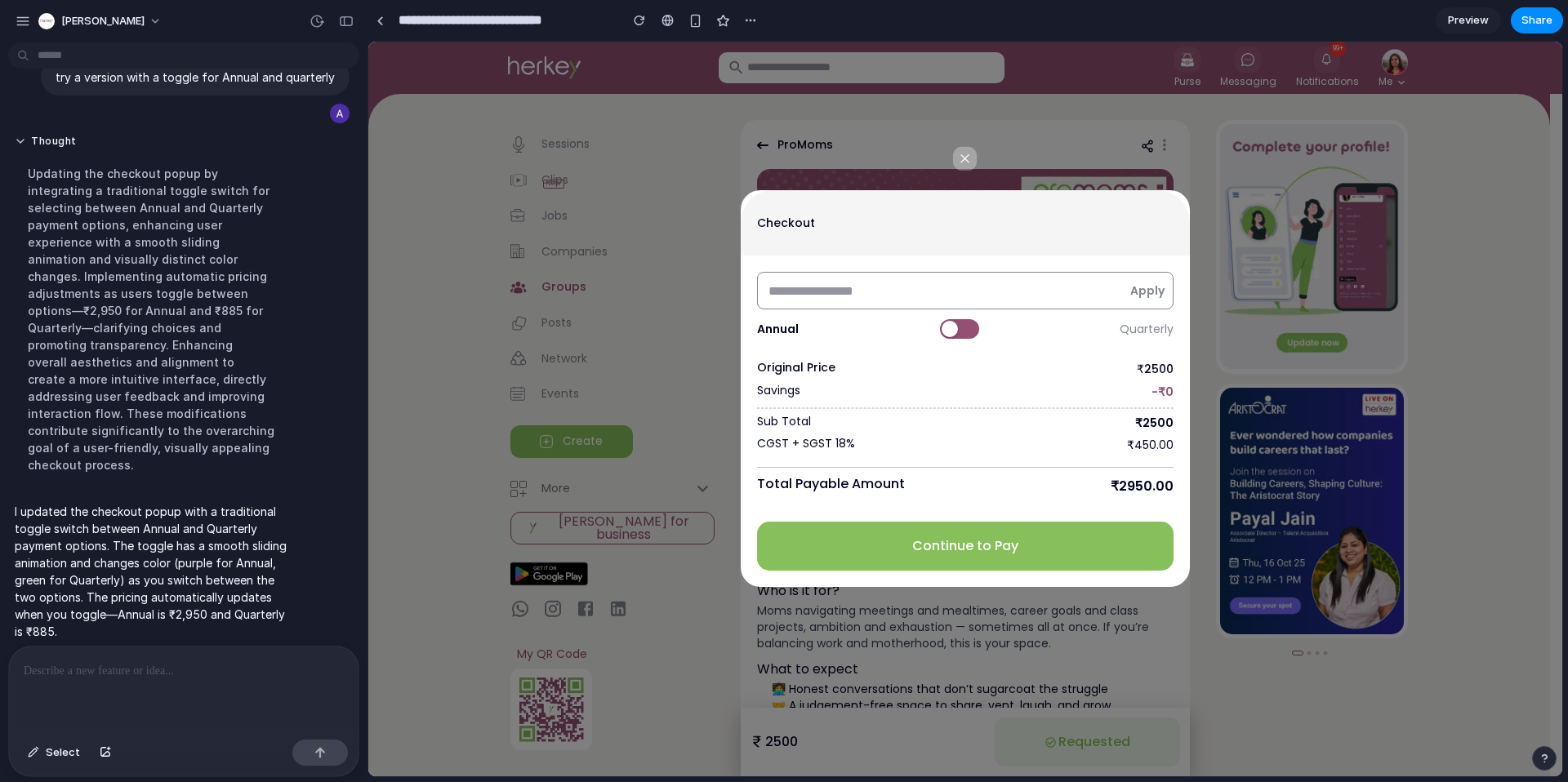
click at [948, 322] on div at bounding box center [950, 329] width 17 height 17
click at [948, 322] on button at bounding box center [956, 329] width 39 height 20
click at [948, 322] on div at bounding box center [950, 329] width 17 height 17
click at [948, 322] on button at bounding box center [956, 329] width 39 height 20
click at [948, 322] on div at bounding box center [950, 329] width 17 height 17
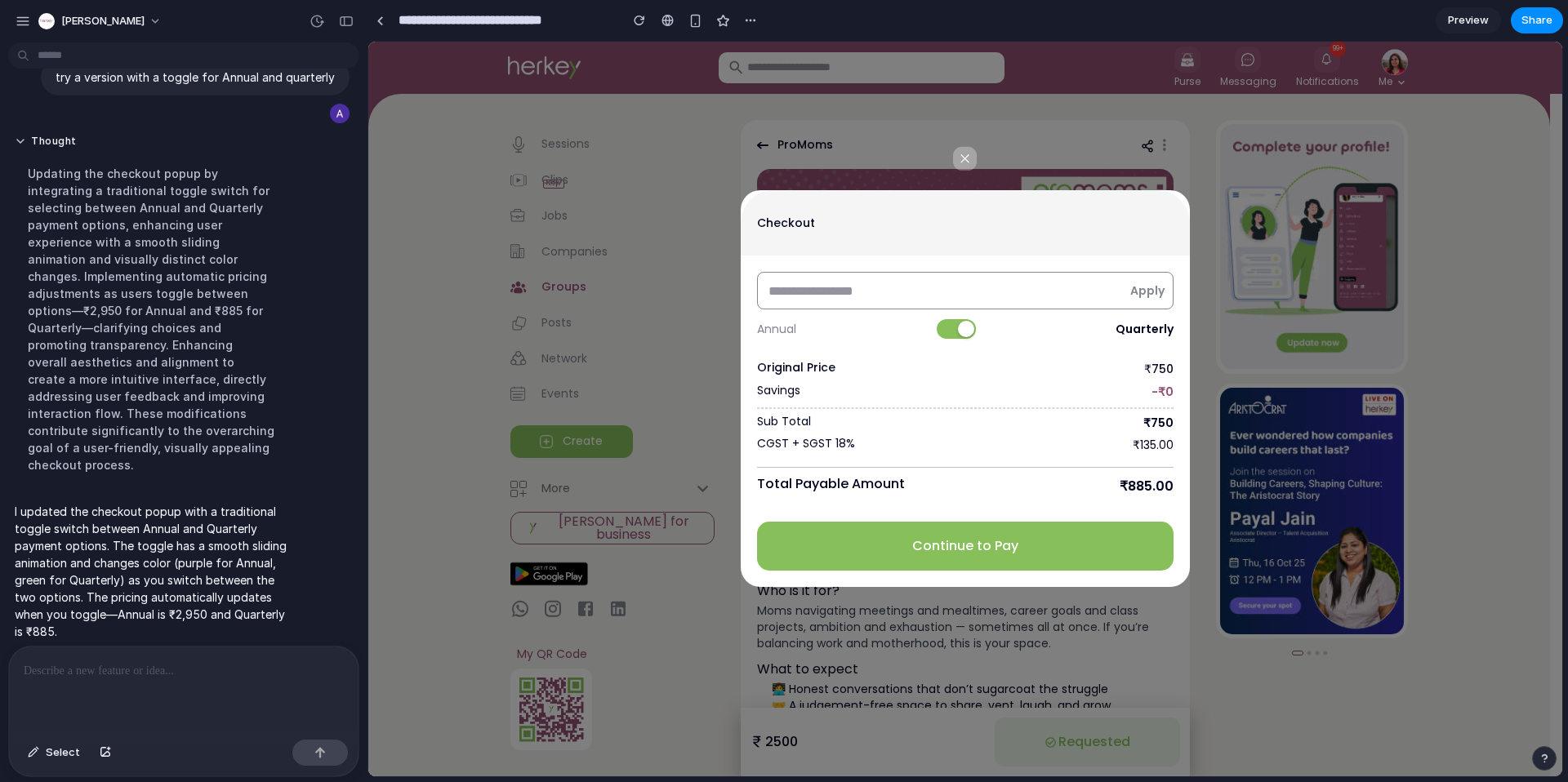
click at [948, 322] on button at bounding box center [956, 329] width 39 height 20
click at [948, 322] on div at bounding box center [950, 329] width 17 height 17
click at [940, 328] on button at bounding box center [956, 329] width 39 height 20
click at [962, 327] on button at bounding box center [959, 329] width 39 height 20
click at [954, 332] on button at bounding box center [956, 329] width 39 height 20
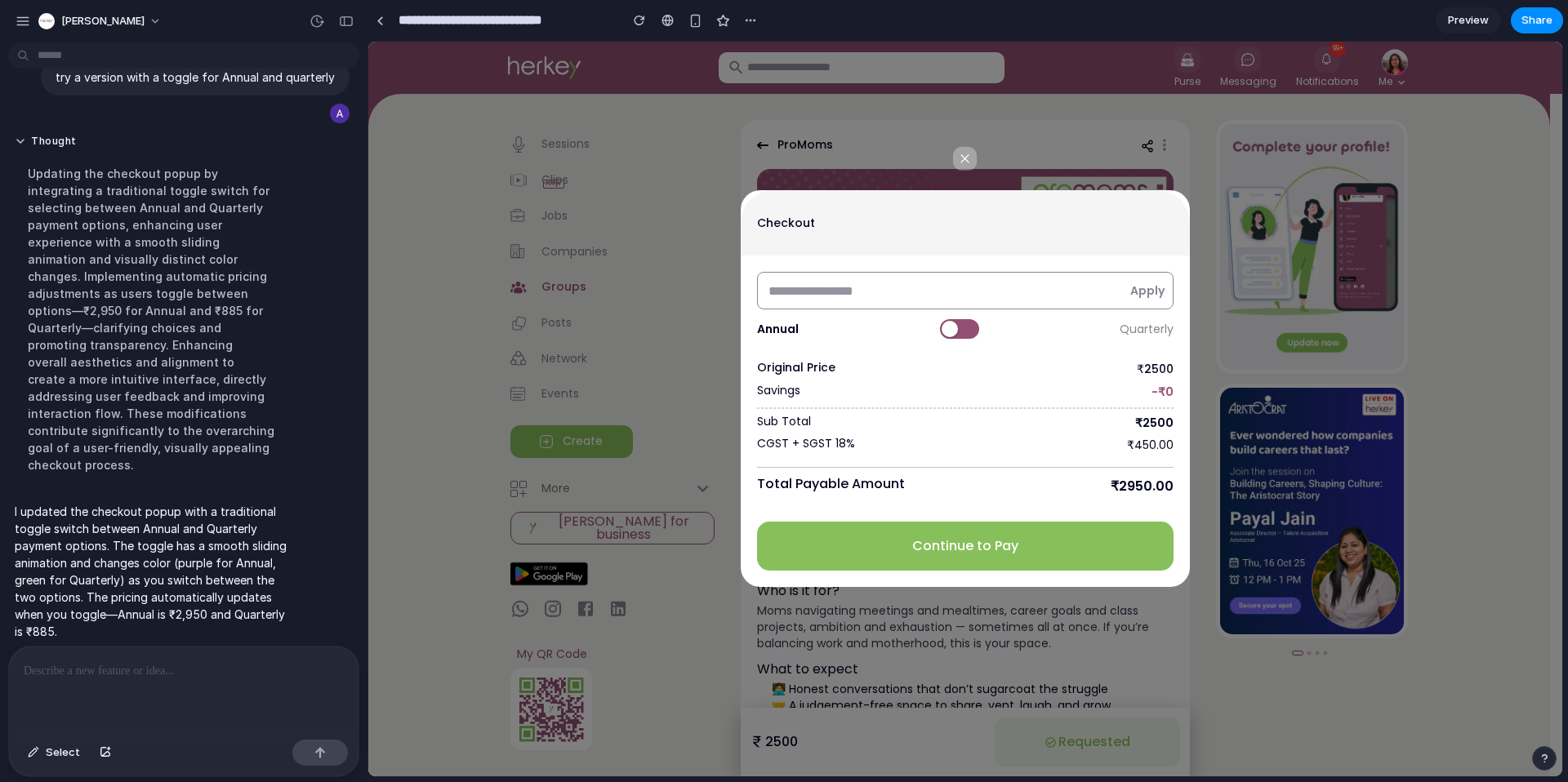
click at [954, 332] on div at bounding box center [950, 329] width 17 height 17
click at [948, 331] on button at bounding box center [956, 329] width 39 height 20
click at [970, 331] on button at bounding box center [959, 329] width 39 height 20
click at [946, 331] on button at bounding box center [956, 329] width 39 height 20
click at [977, 332] on button at bounding box center [959, 329] width 39 height 20
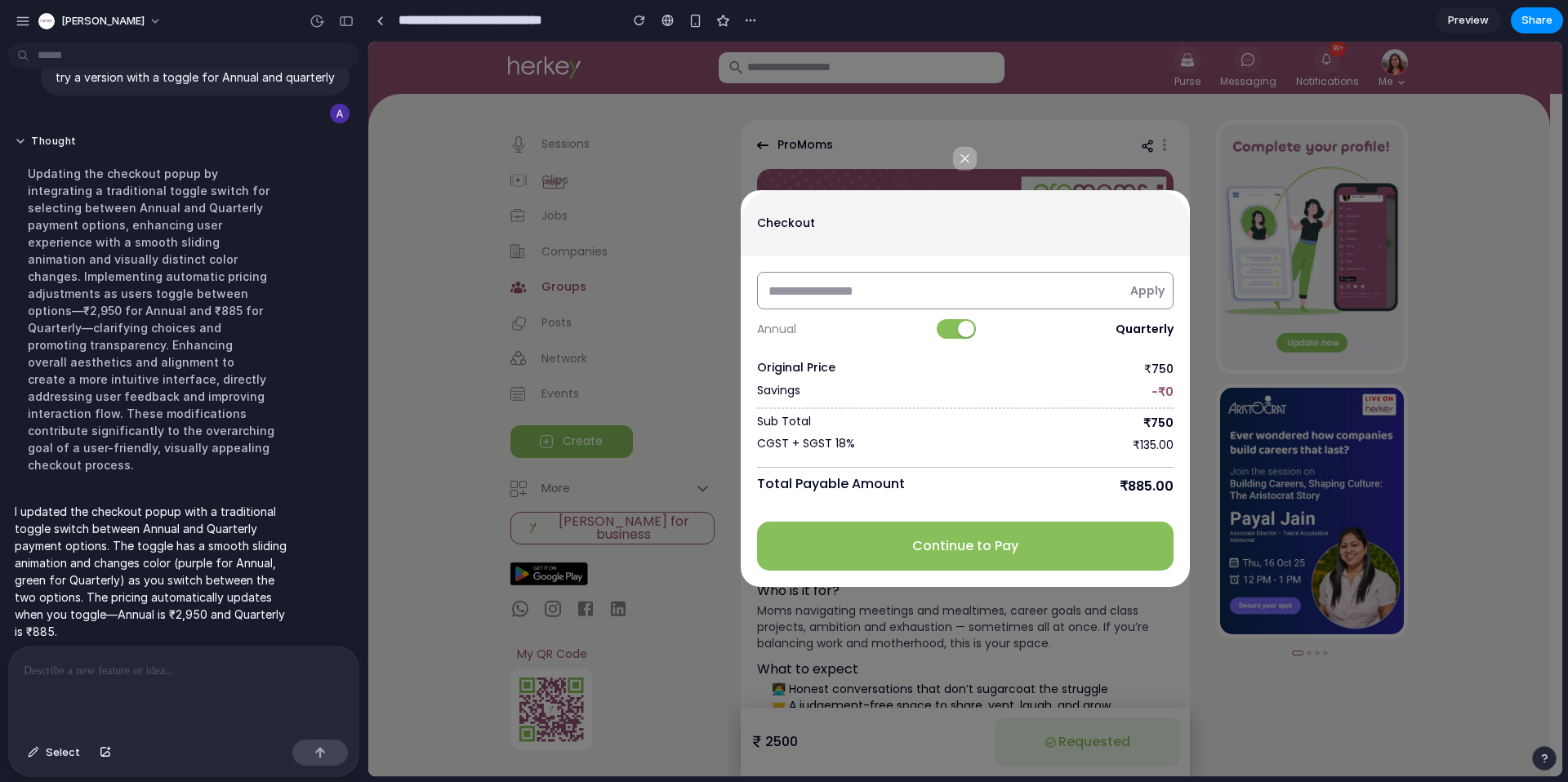
click at [938, 334] on button at bounding box center [956, 329] width 39 height 20
click at [990, 332] on div "Annual Quarterly" at bounding box center [965, 329] width 417 height 39
click at [979, 331] on div "Annual Quarterly" at bounding box center [965, 329] width 417 height 39
click at [973, 331] on button at bounding box center [959, 329] width 39 height 20
click at [950, 332] on button at bounding box center [956, 329] width 39 height 20
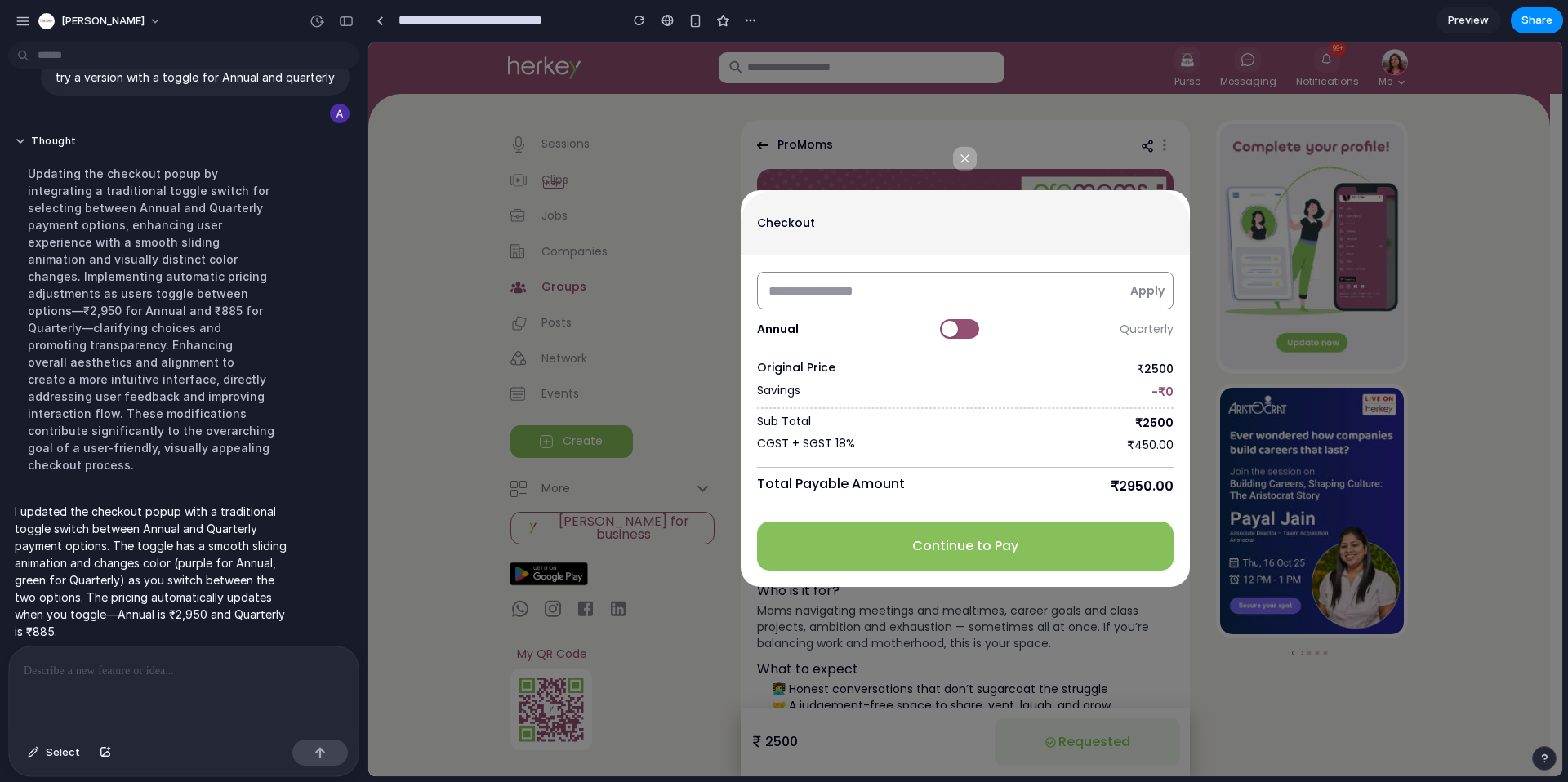
click at [967, 330] on button at bounding box center [959, 329] width 39 height 20
click at [942, 329] on button at bounding box center [956, 329] width 39 height 20
click at [957, 327] on div at bounding box center [950, 329] width 17 height 17
click at [946, 330] on button at bounding box center [956, 329] width 39 height 20
click at [968, 329] on button at bounding box center [959, 329] width 39 height 20
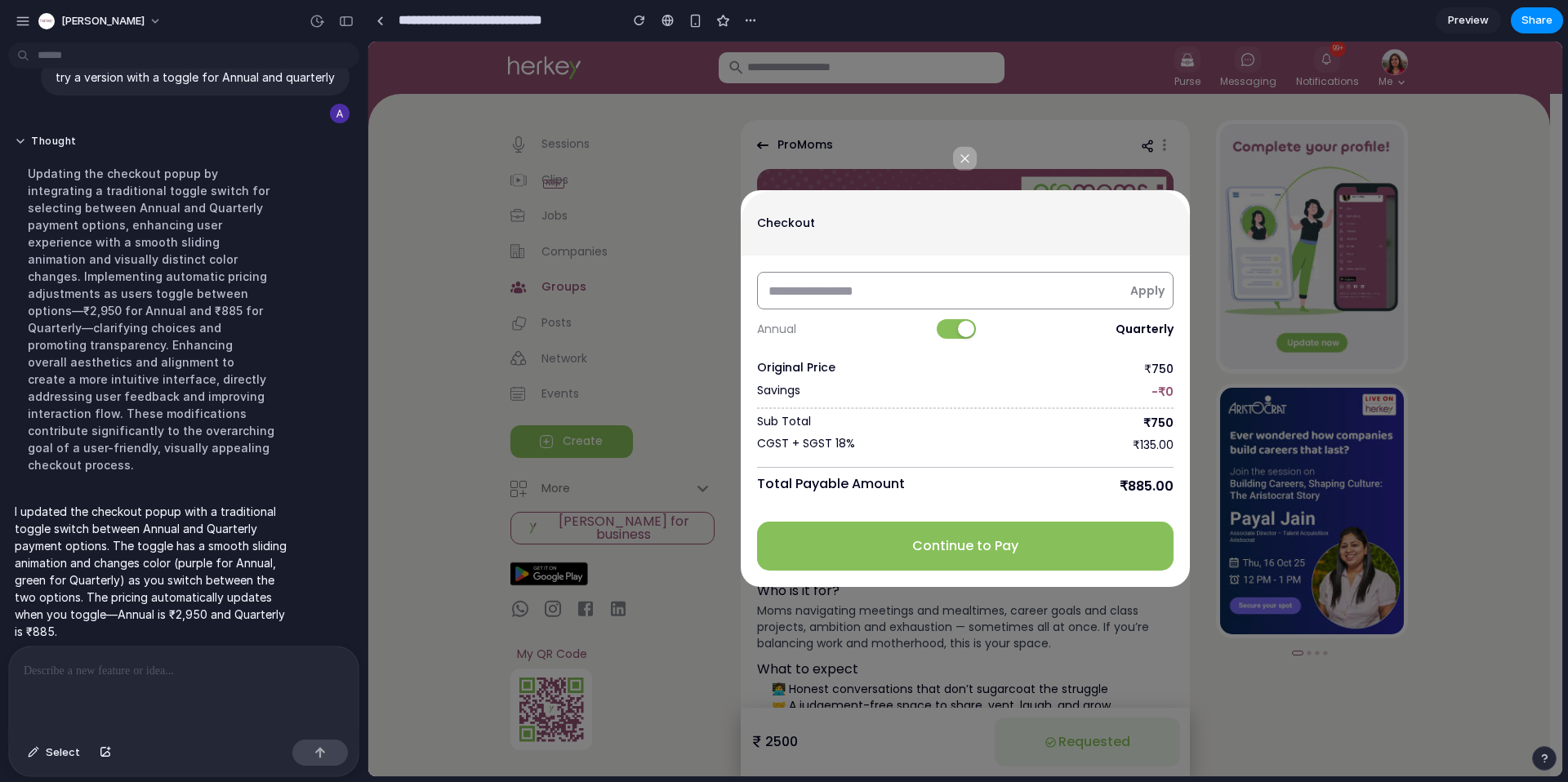
click at [951, 330] on button at bounding box center [956, 329] width 39 height 20
click at [960, 329] on button at bounding box center [959, 329] width 39 height 20
click at [942, 329] on button at bounding box center [956, 329] width 39 height 20
click at [961, 326] on button at bounding box center [959, 329] width 39 height 20
click at [954, 326] on button at bounding box center [956, 329] width 39 height 20
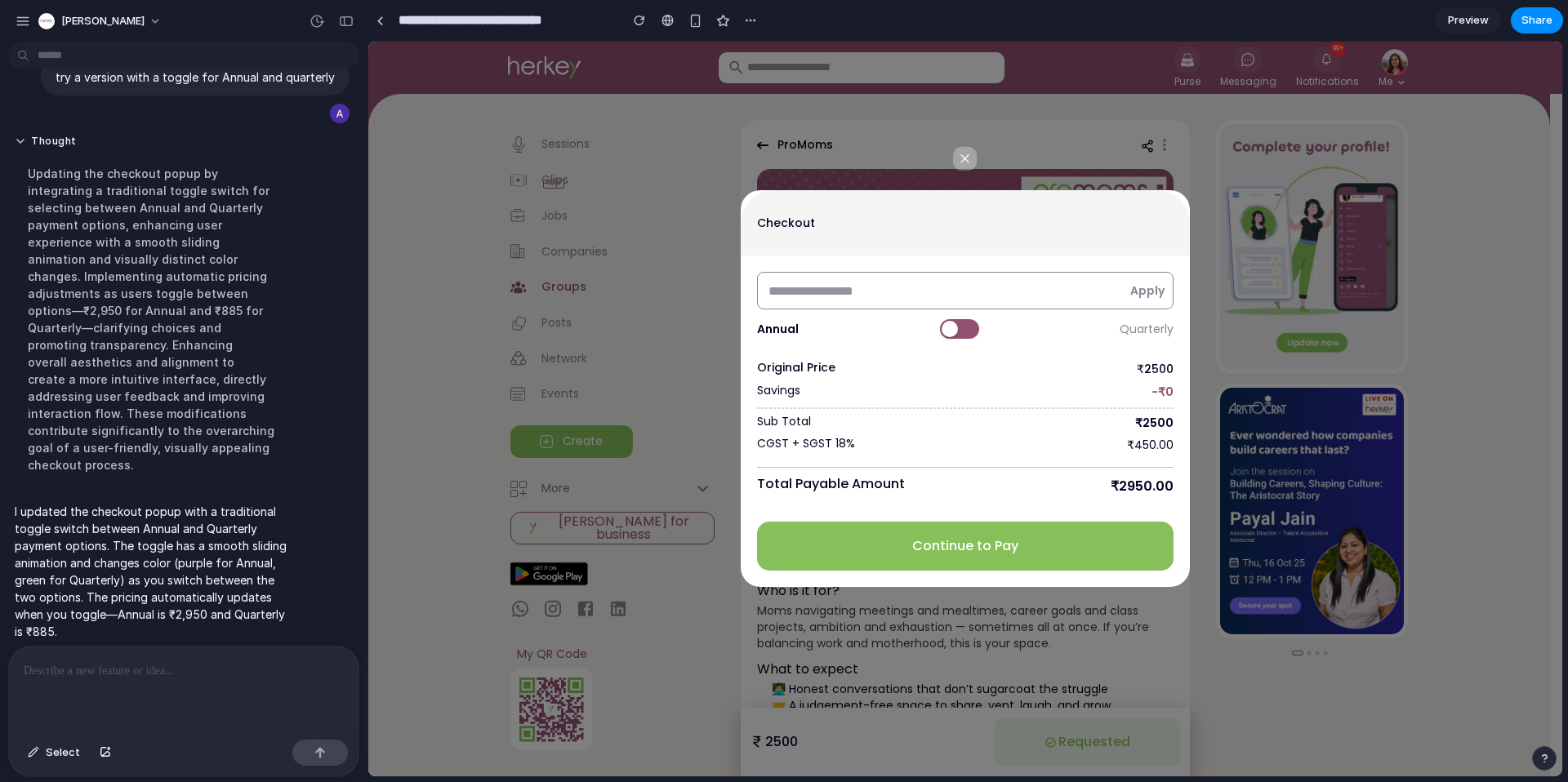
click at [967, 327] on button at bounding box center [959, 329] width 39 height 20
click at [954, 327] on button at bounding box center [956, 329] width 39 height 20
click at [969, 327] on button at bounding box center [959, 329] width 39 height 20
click at [955, 327] on button at bounding box center [956, 329] width 39 height 20
click at [972, 328] on button at bounding box center [959, 329] width 39 height 20
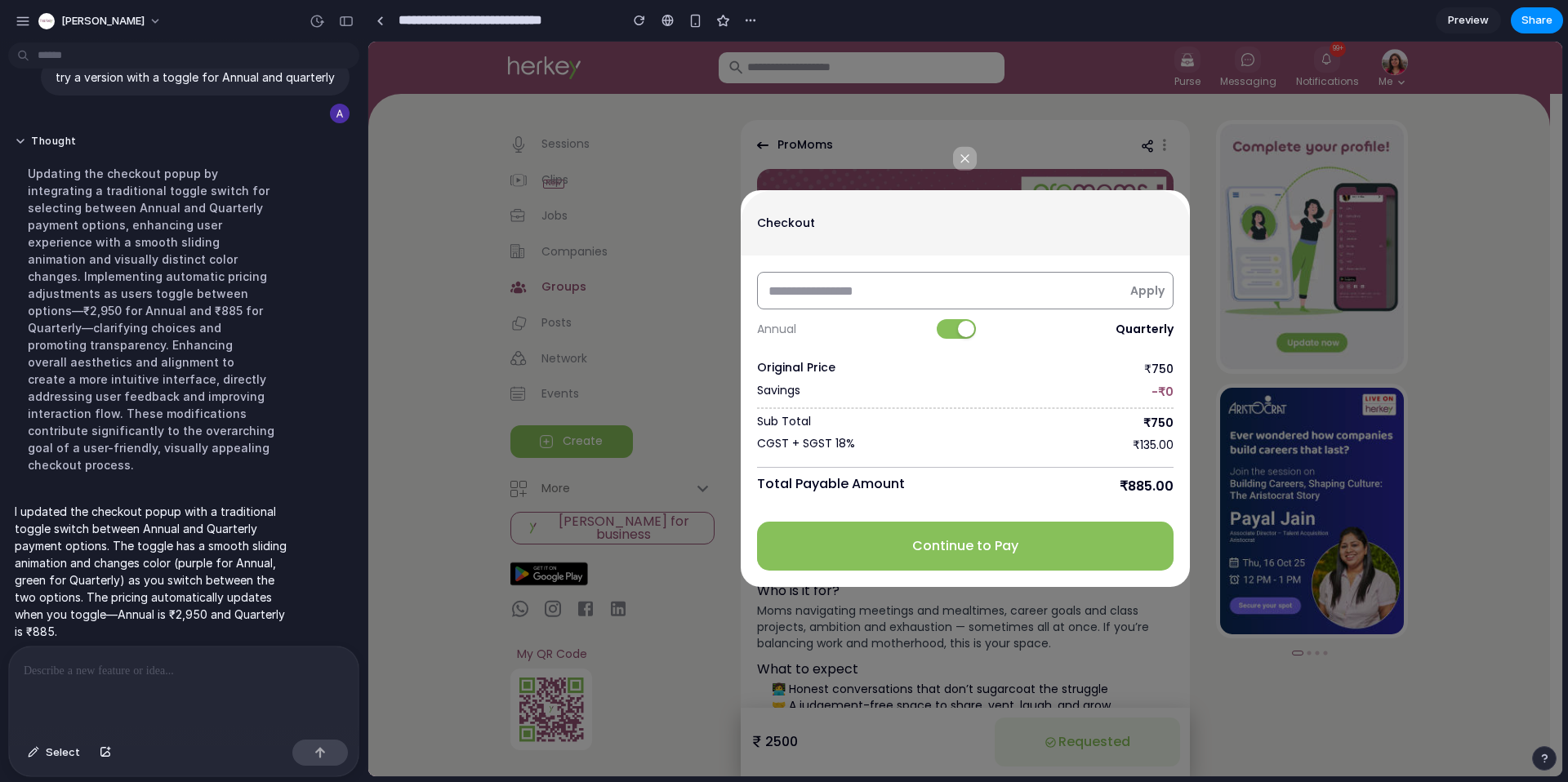
click at [954, 329] on button at bounding box center [956, 329] width 39 height 20
click at [508, 22] on input "**********" at bounding box center [504, 20] width 219 height 29
click at [561, 143] on div "Checkout Apply ​ Annual Quarterly Original Price ₹2500 Savings -₹0 Sub Total ₹2…" at bounding box center [965, 364] width 1194 height 448
click at [696, 29] on button "button" at bounding box center [695, 20] width 24 height 24
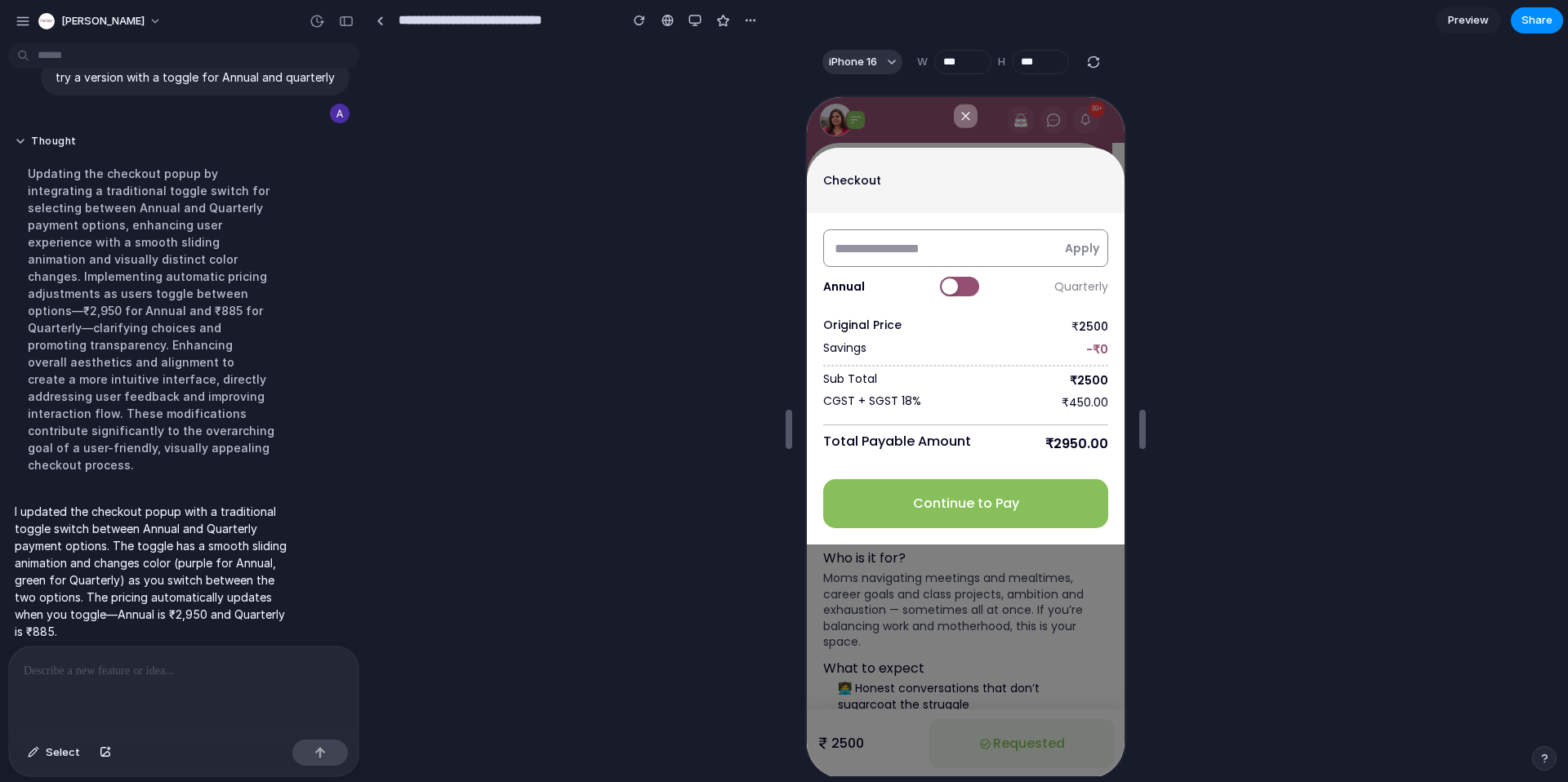
click at [946, 280] on div at bounding box center [947, 285] width 17 height 17
click at [946, 280] on button at bounding box center [953, 285] width 39 height 20
click at [946, 280] on div at bounding box center [947, 285] width 17 height 17
click at [946, 280] on button at bounding box center [953, 285] width 39 height 20
click at [946, 280] on div at bounding box center [947, 285] width 17 height 17
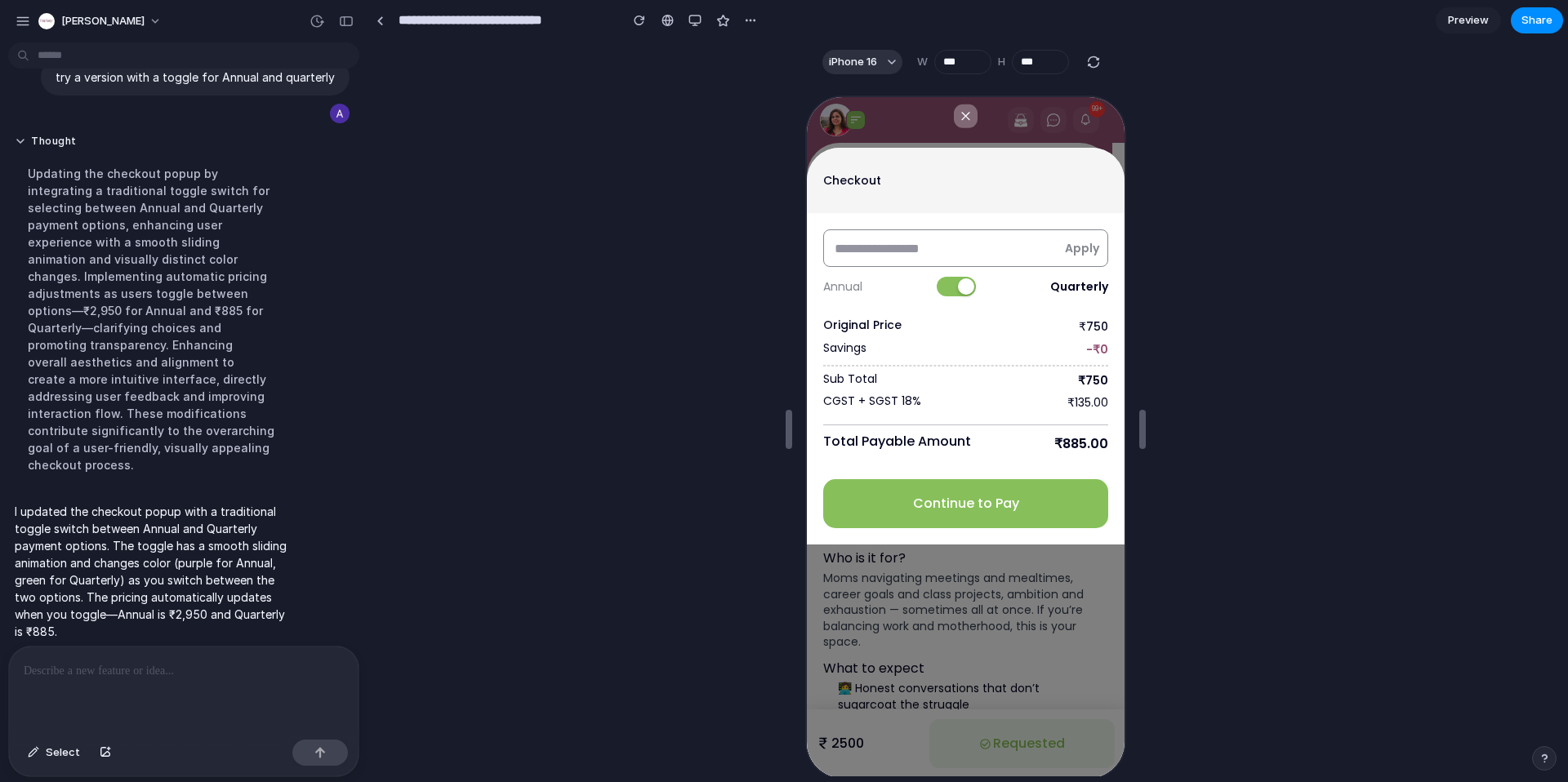
click at [946, 280] on button at bounding box center [953, 285] width 39 height 20
click at [946, 280] on div at bounding box center [947, 285] width 17 height 17
click at [946, 280] on button at bounding box center [953, 285] width 39 height 20
click at [746, 22] on div "button" at bounding box center [750, 21] width 13 height 13
click at [1527, 22] on div "Duplicate Delete" at bounding box center [784, 391] width 1568 height 782
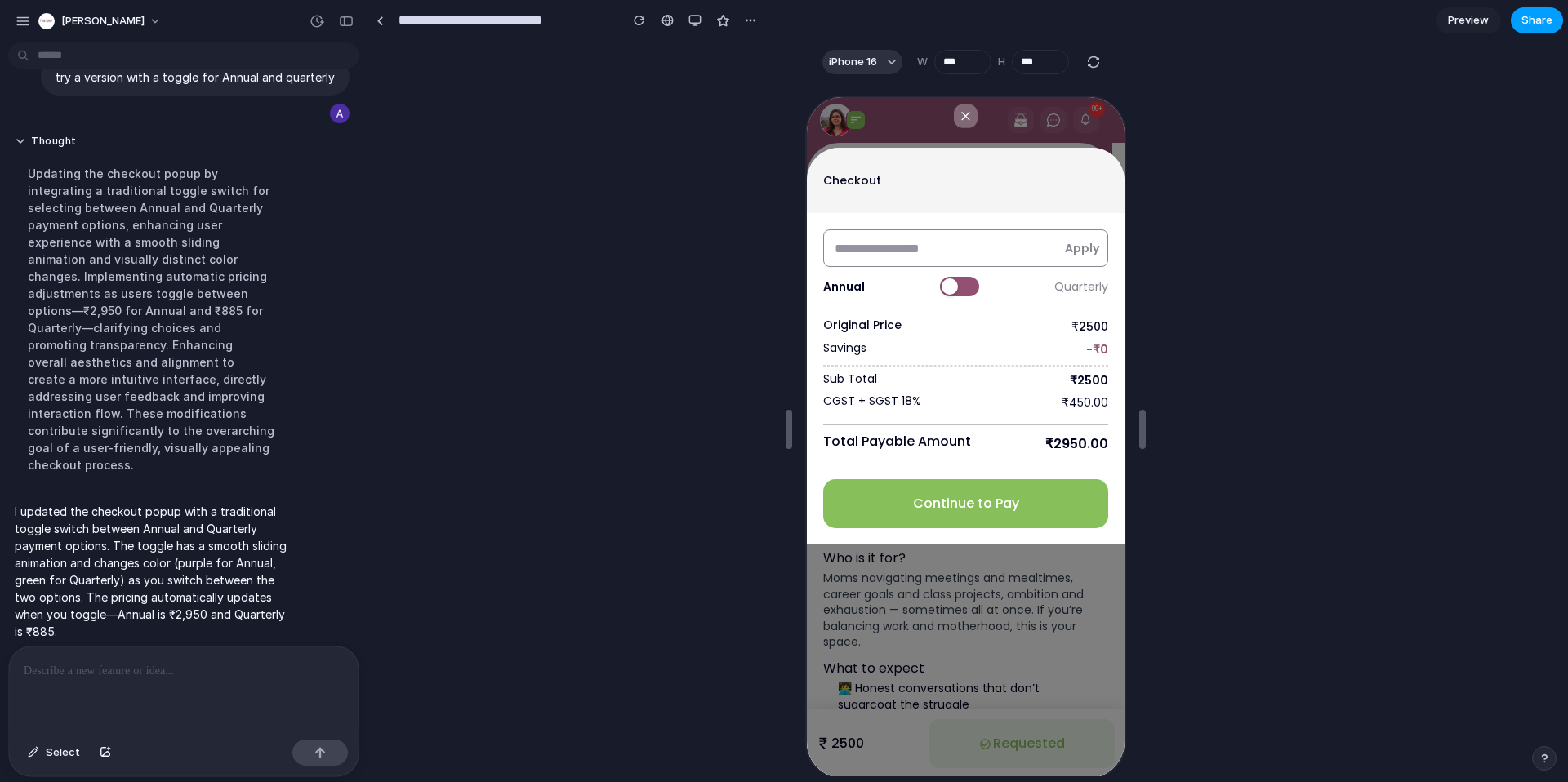
click at [1537, 23] on span "Share" at bounding box center [1536, 21] width 31 height 17
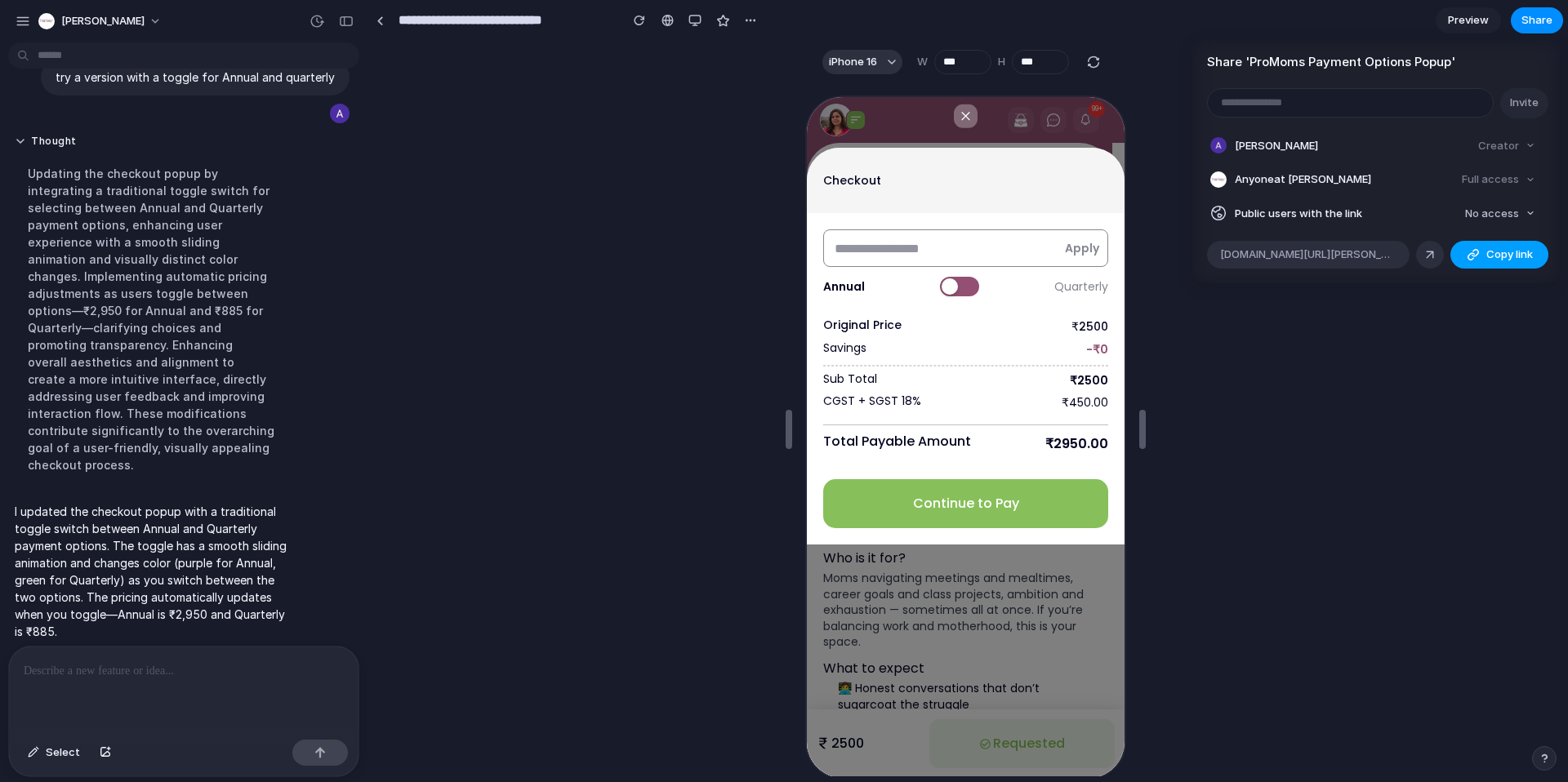
click at [1492, 250] on span "Copy link" at bounding box center [1510, 255] width 47 height 17
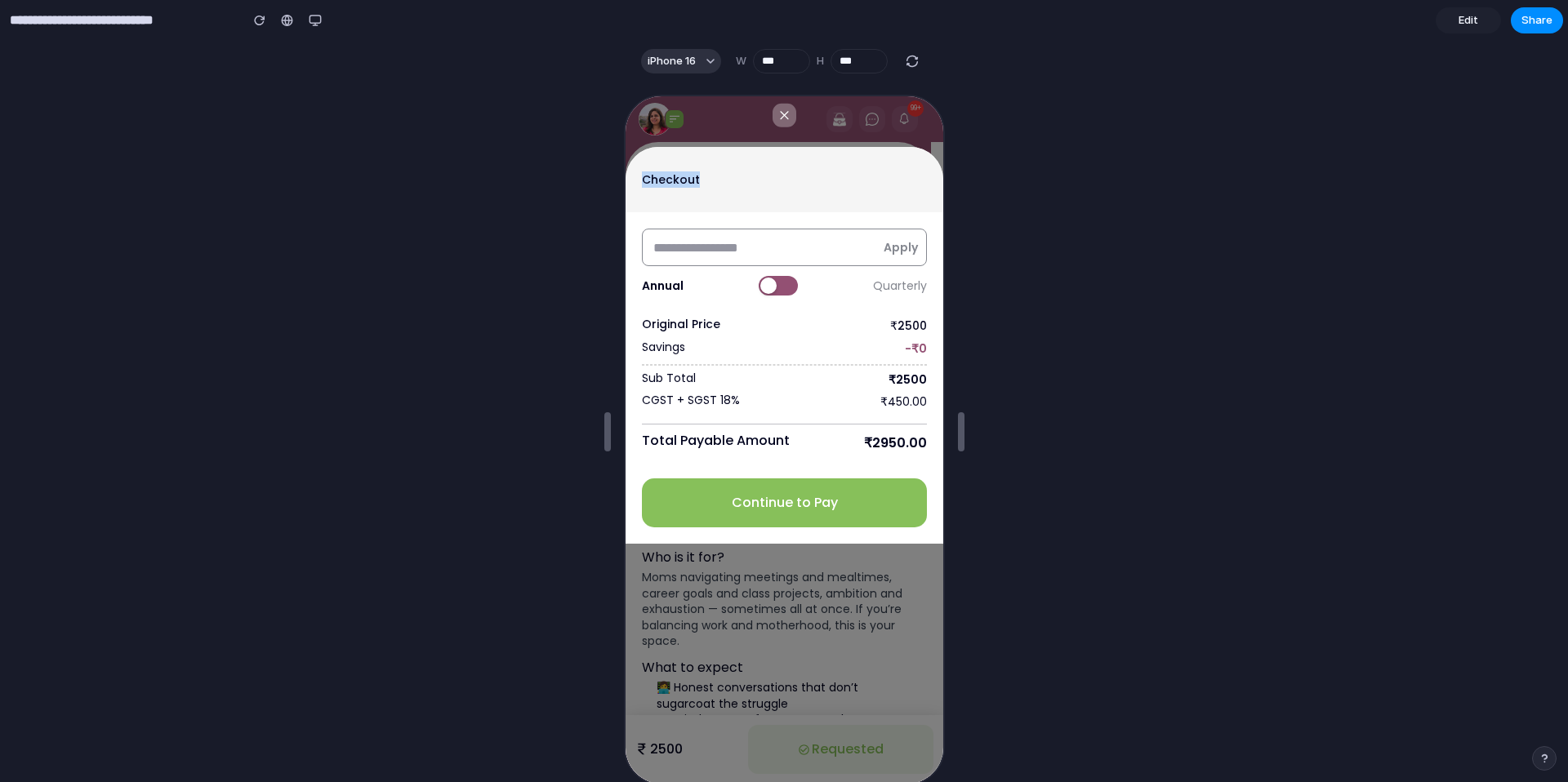
click at [645, 193] on div "Checkout" at bounding box center [782, 178] width 318 height 66
click at [635, 191] on div "Checkout" at bounding box center [782, 178] width 318 height 66
click at [694, 172] on h6 "Checkout" at bounding box center [669, 178] width 58 height 12
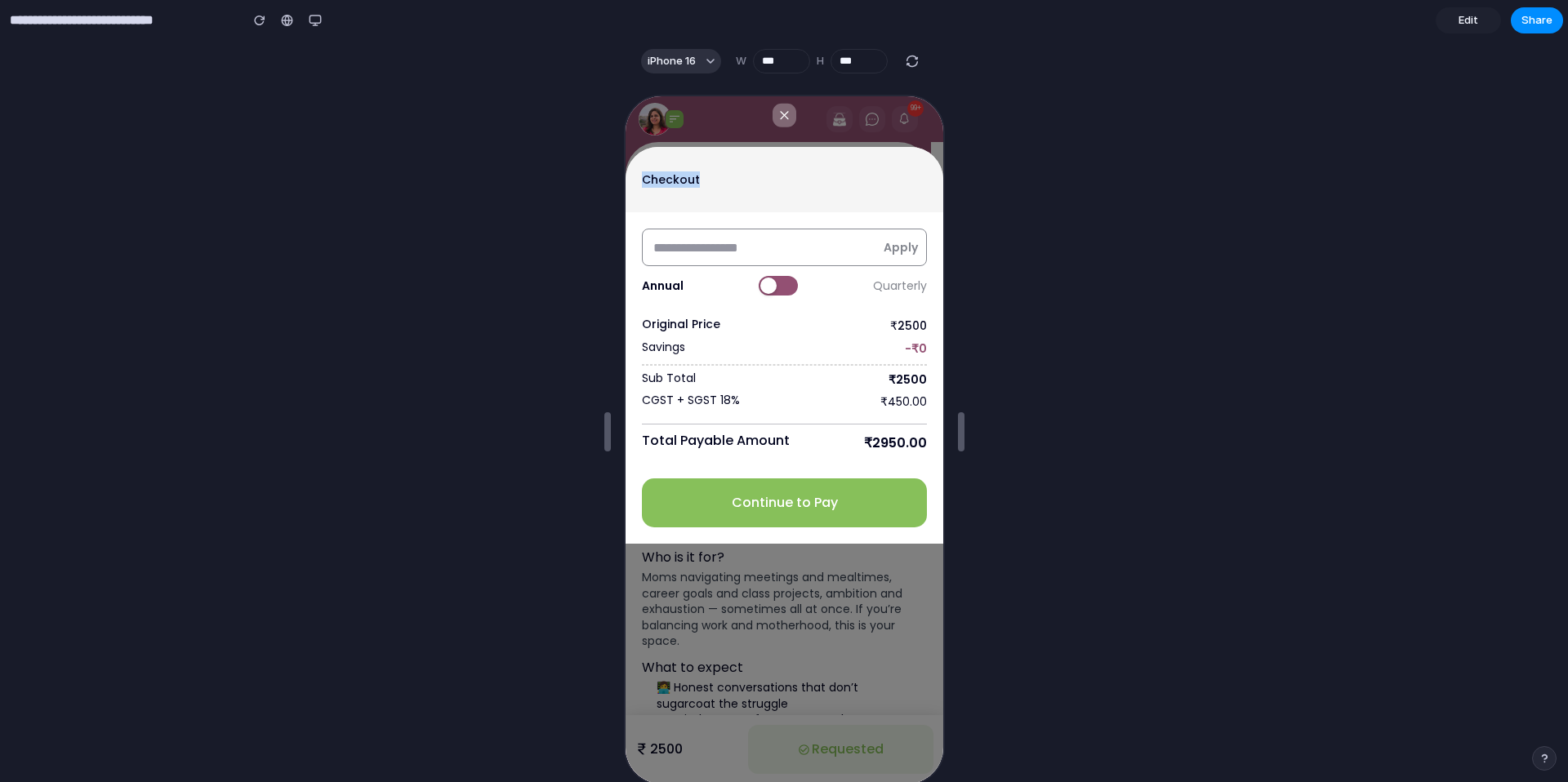
click at [694, 172] on h6 "Checkout" at bounding box center [669, 178] width 58 height 12
click at [778, 294] on div "Annual Quarterly" at bounding box center [782, 284] width 285 height 39
click at [779, 290] on button at bounding box center [775, 285] width 39 height 20
